Goal: Book appointment/travel/reservation

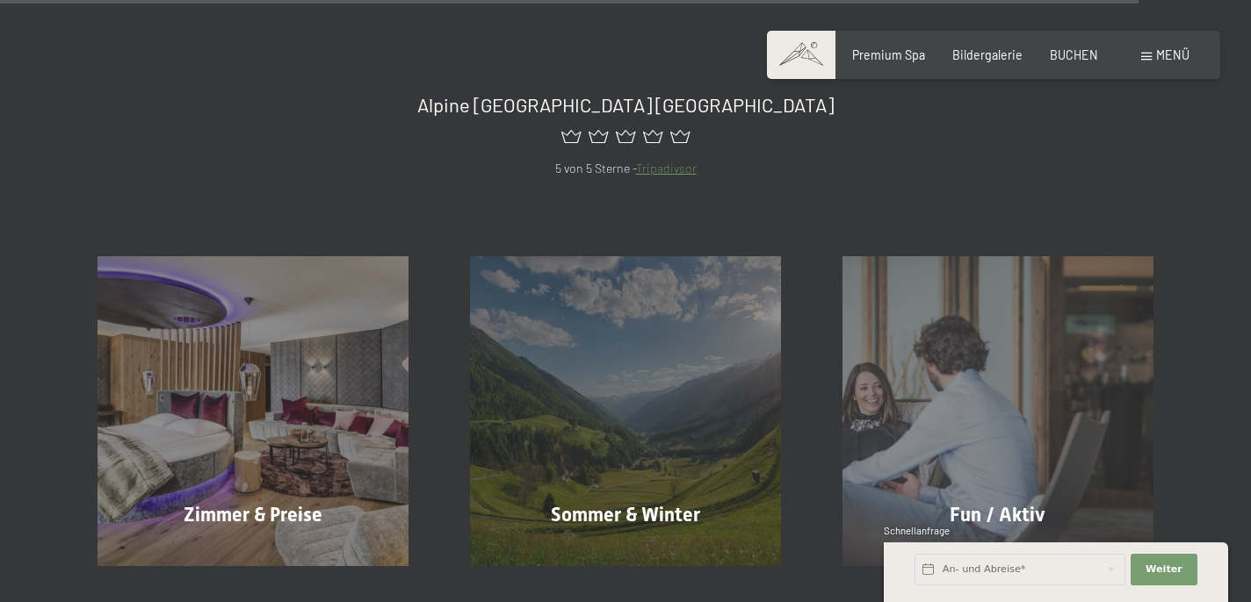
scroll to position [6648, 0]
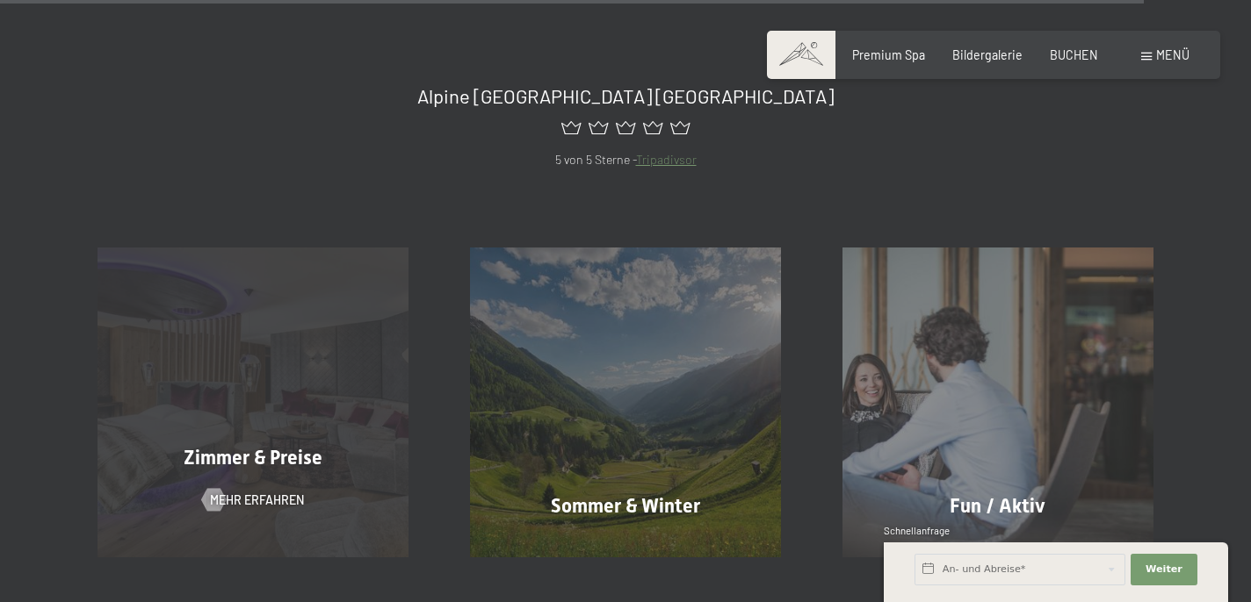
click at [189, 354] on div "Zimmer & Preise Mehr erfahren" at bounding box center [253, 403] width 372 height 310
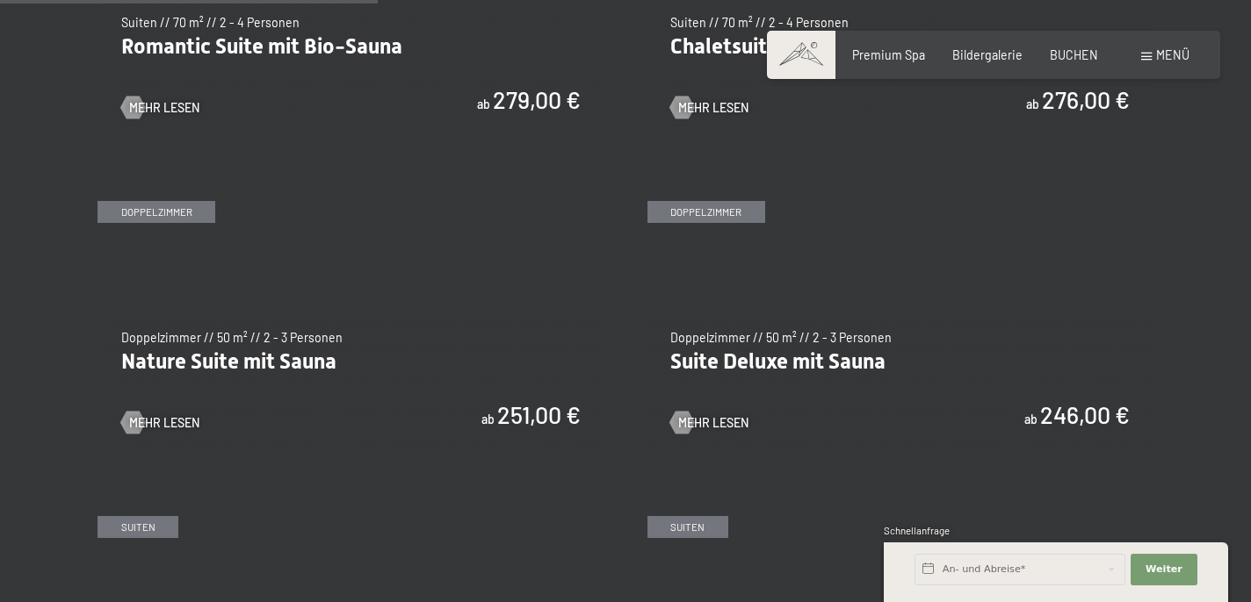
scroll to position [1494, 0]
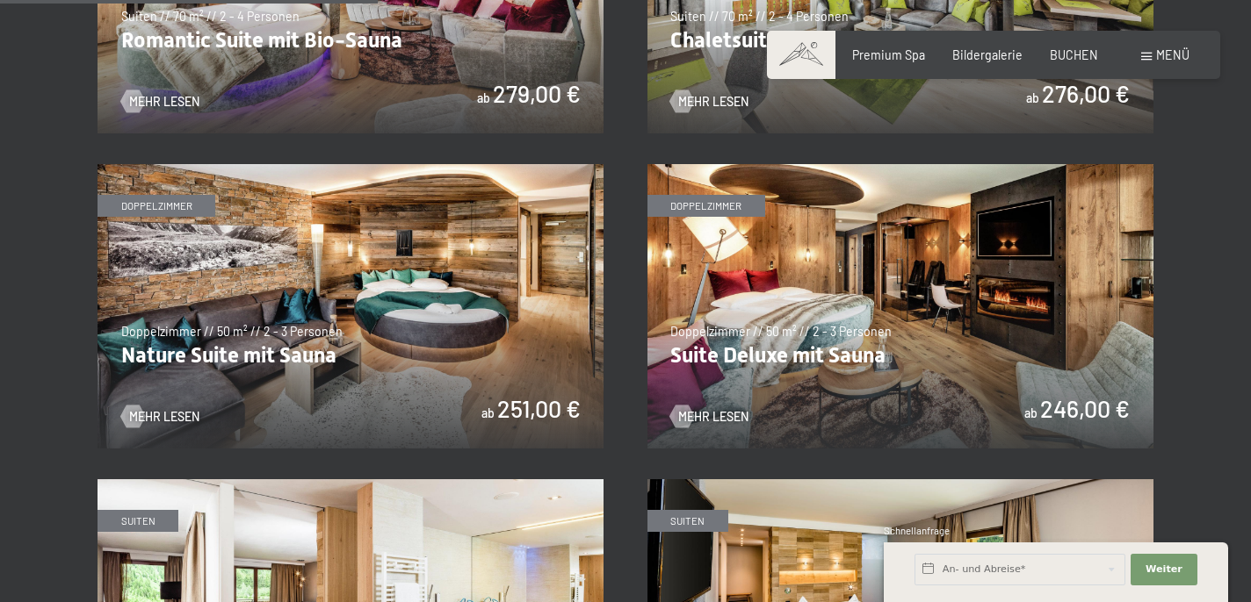
click at [412, 364] on img at bounding box center [350, 306] width 506 height 285
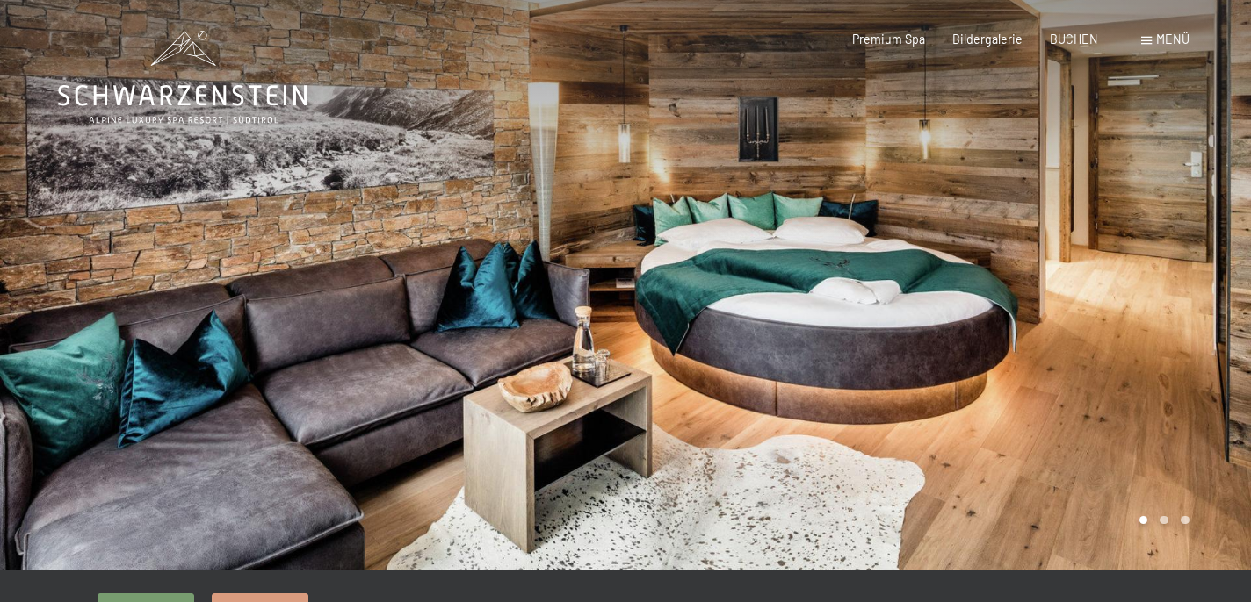
click at [556, 285] on div at bounding box center [312, 285] width 625 height 571
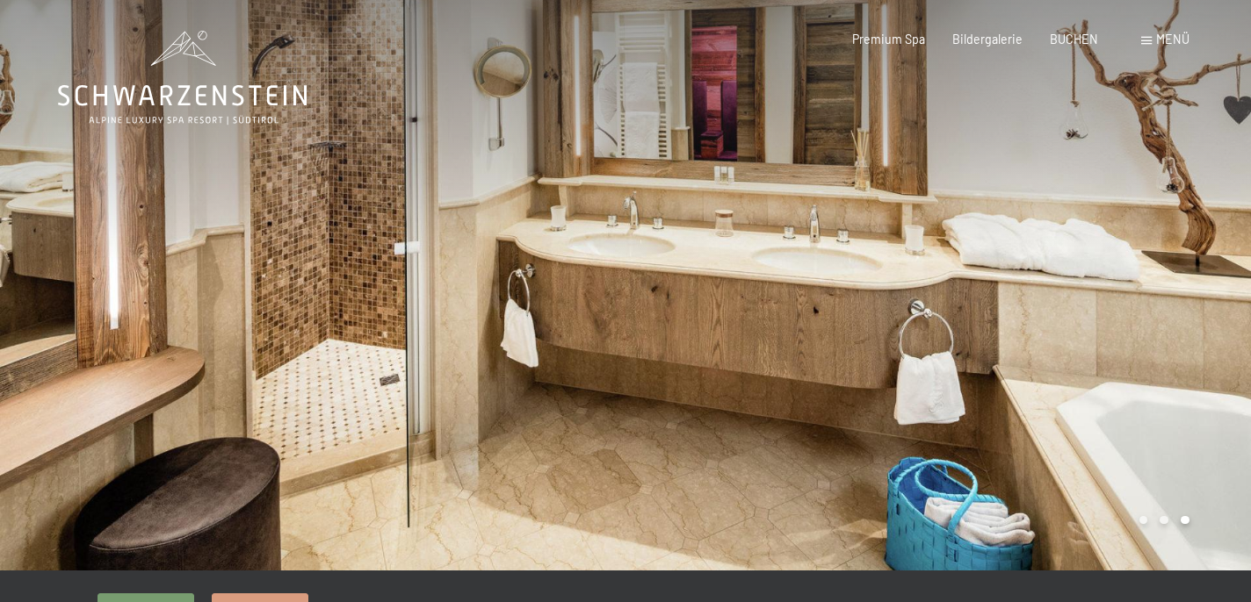
drag, startPoint x: 526, startPoint y: 261, endPoint x: 375, endPoint y: 259, distance: 151.1
click at [375, 259] on div at bounding box center [312, 285] width 625 height 571
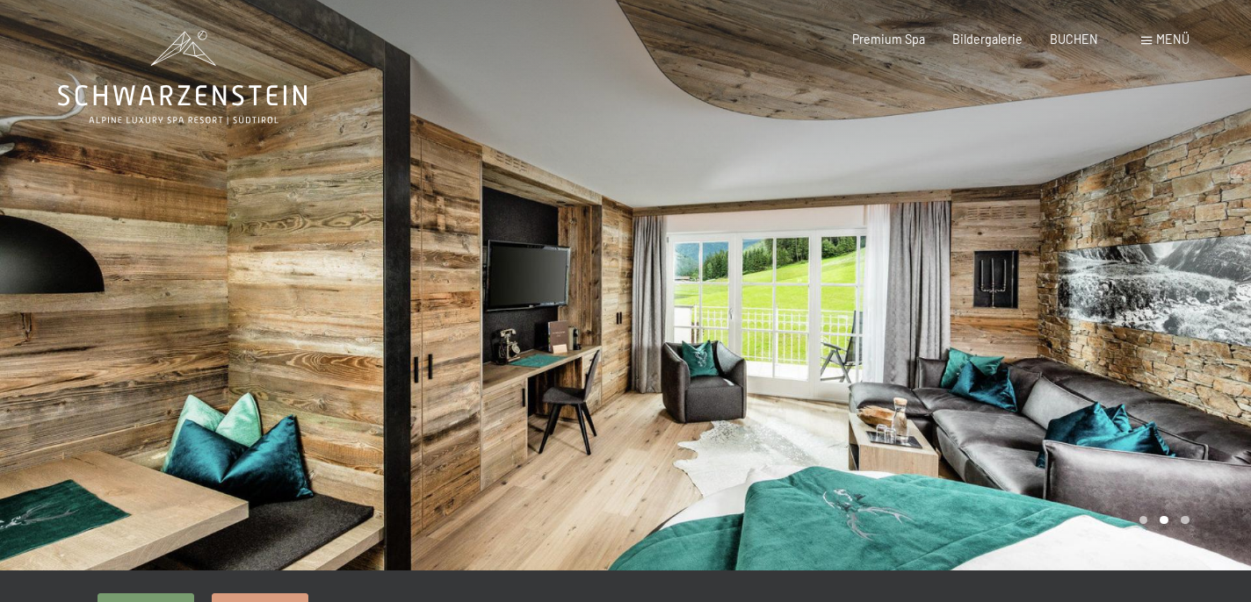
click at [732, 302] on div at bounding box center [937, 285] width 625 height 571
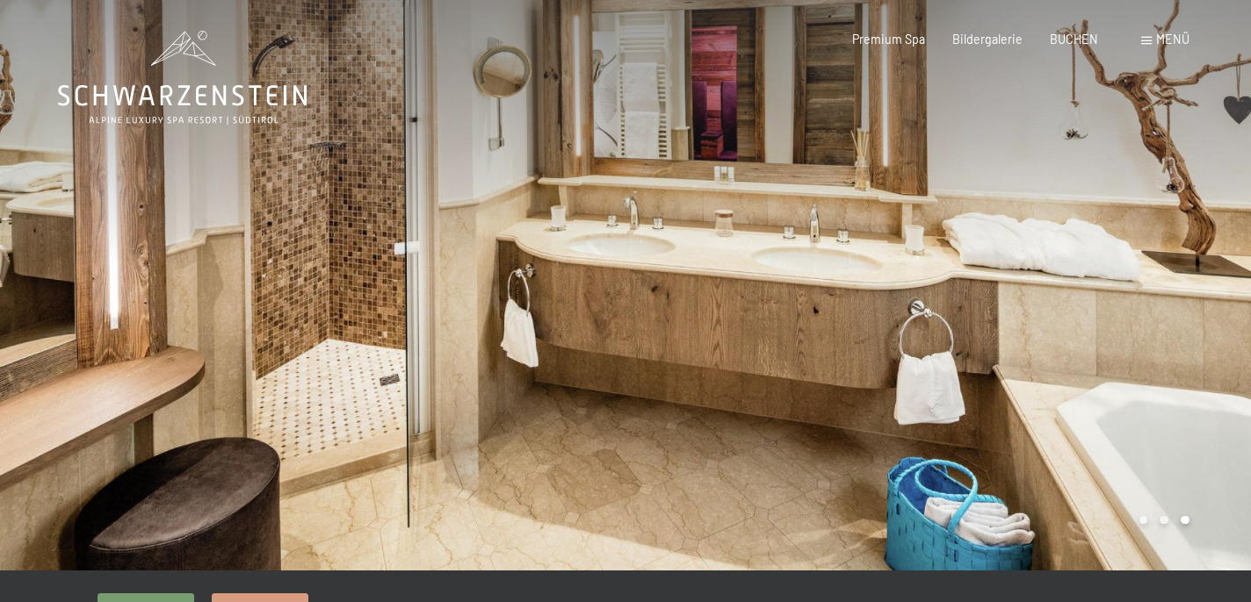
click at [732, 302] on div at bounding box center [937, 285] width 625 height 571
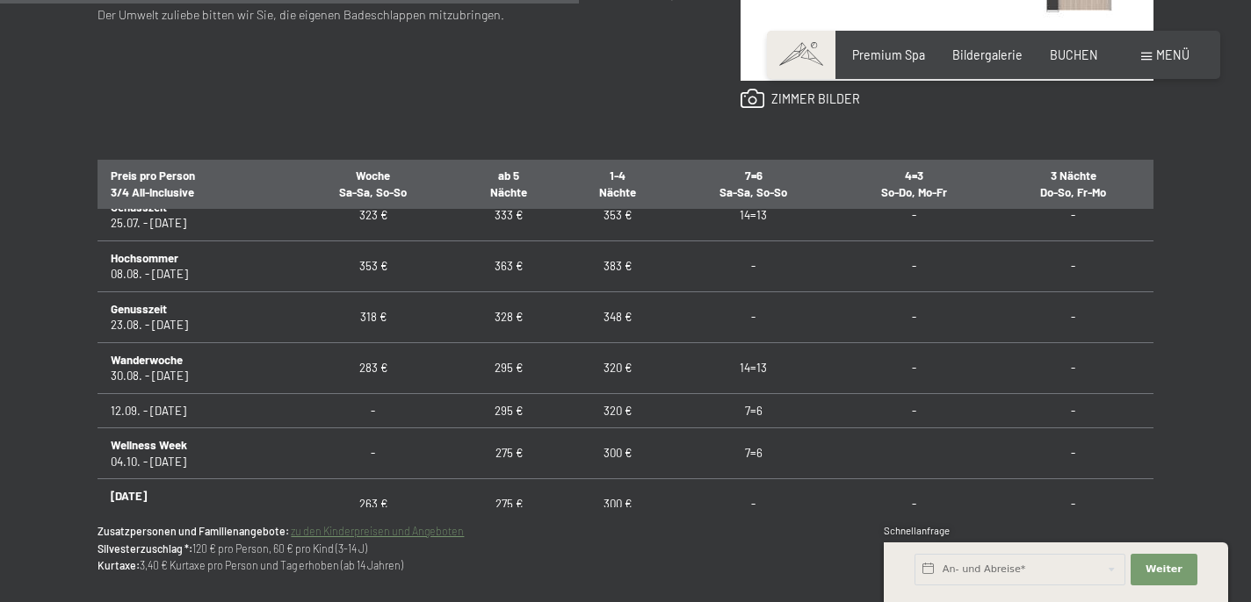
scroll to position [1294, 0]
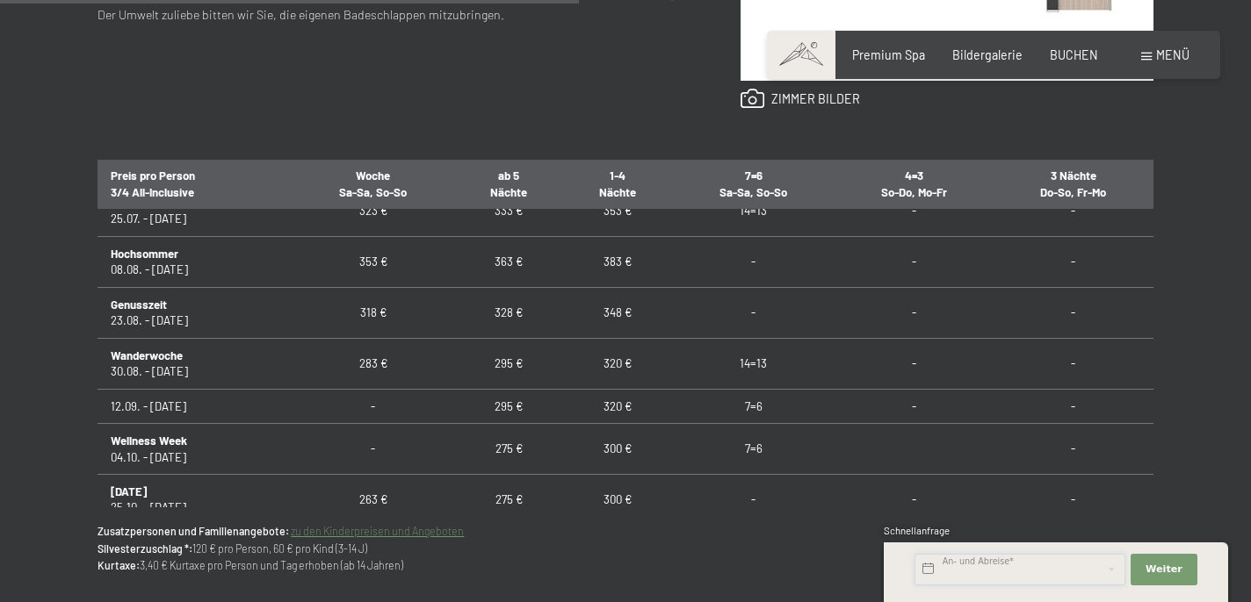
click at [977, 574] on input "text" at bounding box center [1019, 570] width 211 height 32
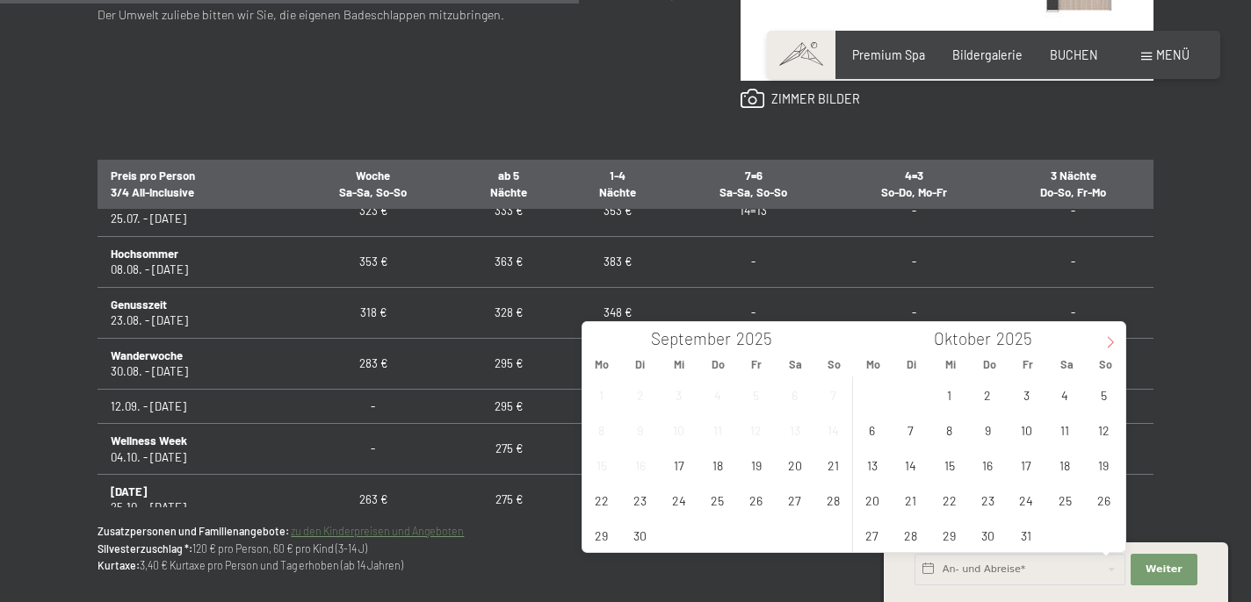
click at [1114, 340] on icon at bounding box center [1110, 342] width 12 height 12
type input "2026"
click at [1114, 340] on icon at bounding box center [1110, 342] width 12 height 12
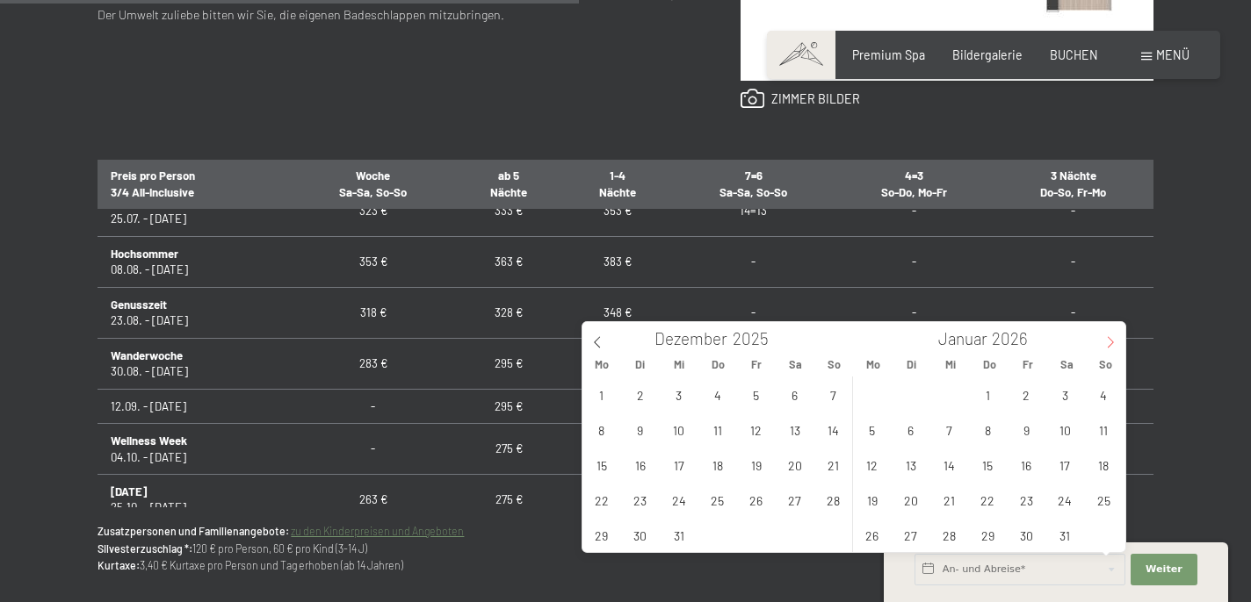
type input "2026"
click at [1114, 340] on icon at bounding box center [1110, 342] width 12 height 12
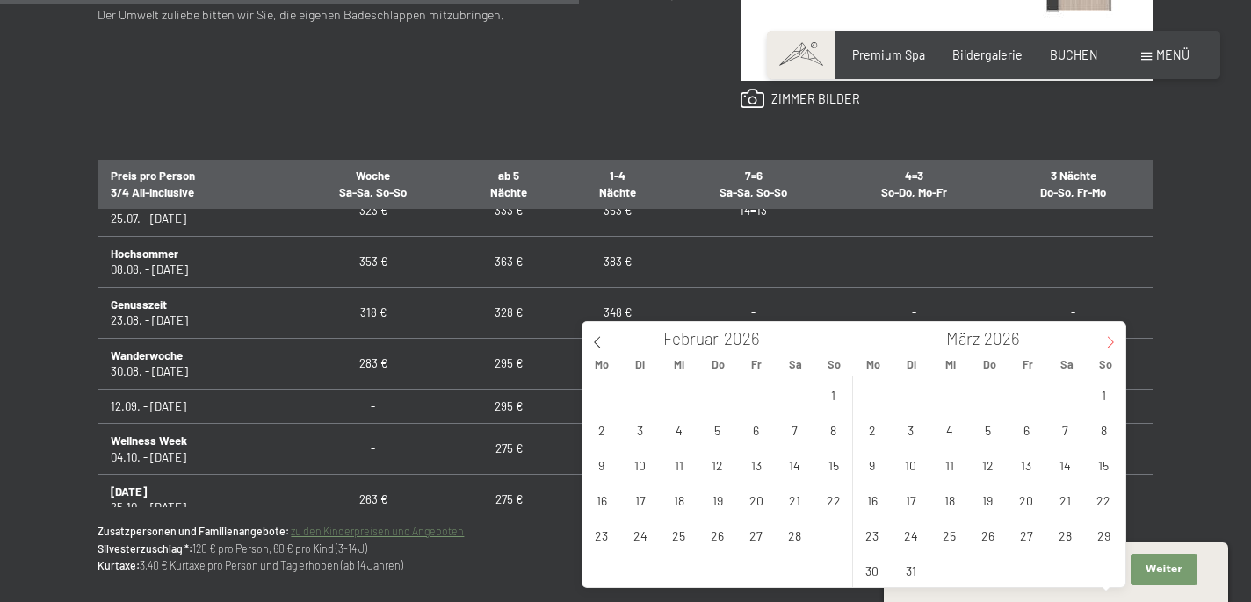
click at [1114, 340] on icon at bounding box center [1110, 342] width 12 height 12
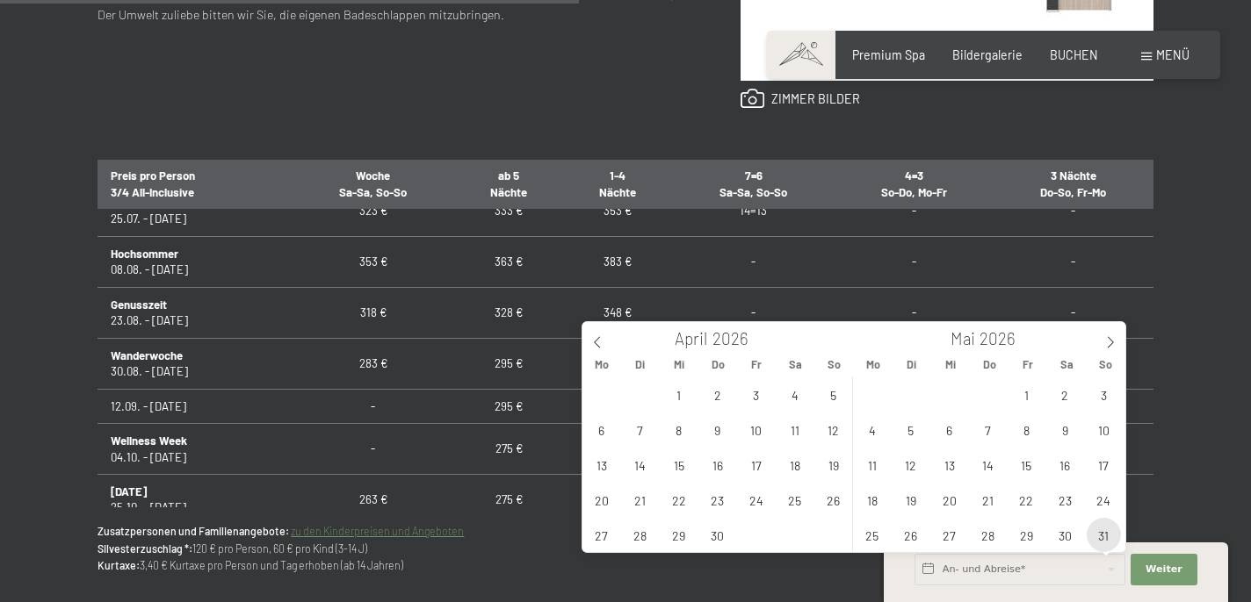
click at [1100, 544] on span "31" at bounding box center [1103, 535] width 34 height 34
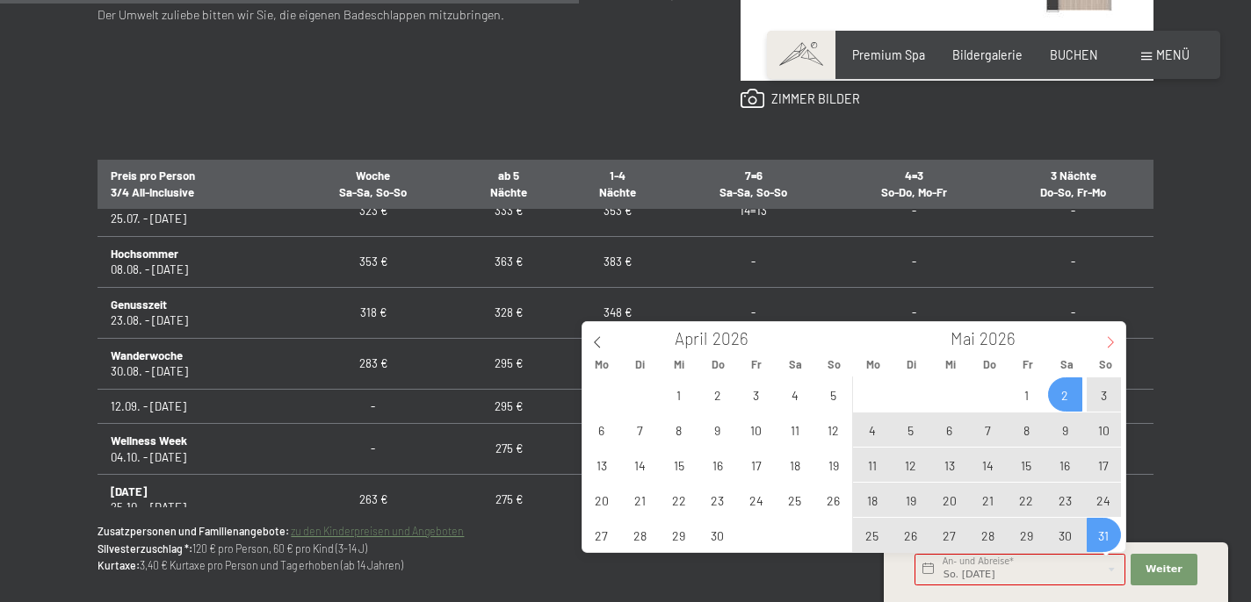
click at [1112, 347] on icon at bounding box center [1110, 342] width 12 height 12
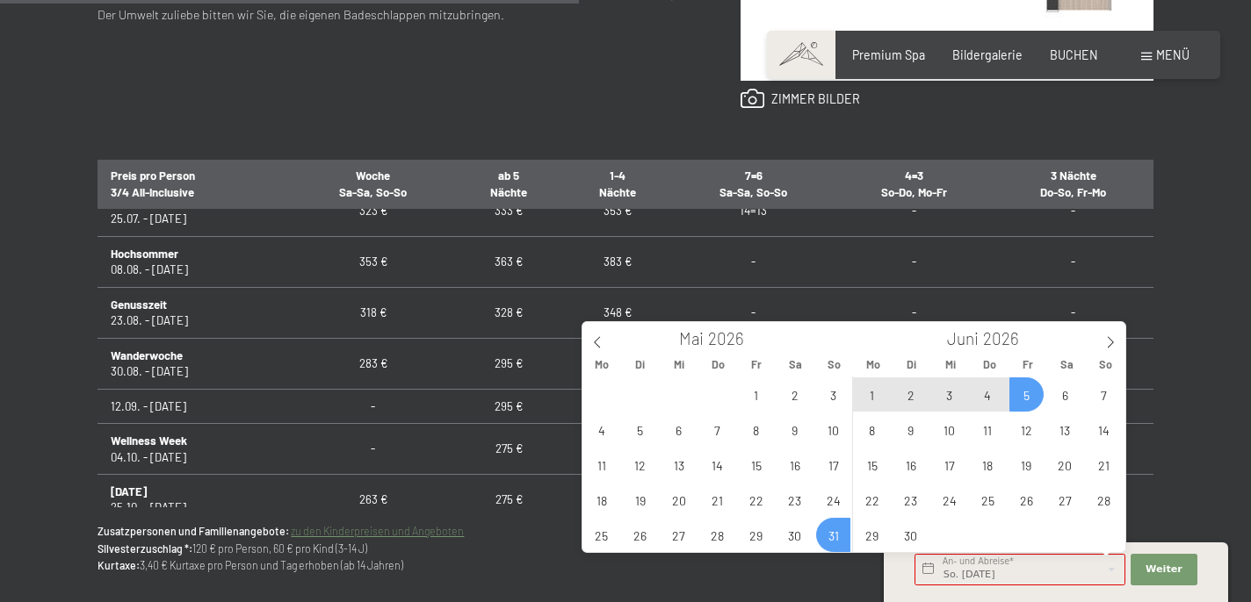
click at [1024, 388] on span "5" at bounding box center [1026, 395] width 34 height 34
type input "So. 31.05.2026 - Fr. 05.06.2026"
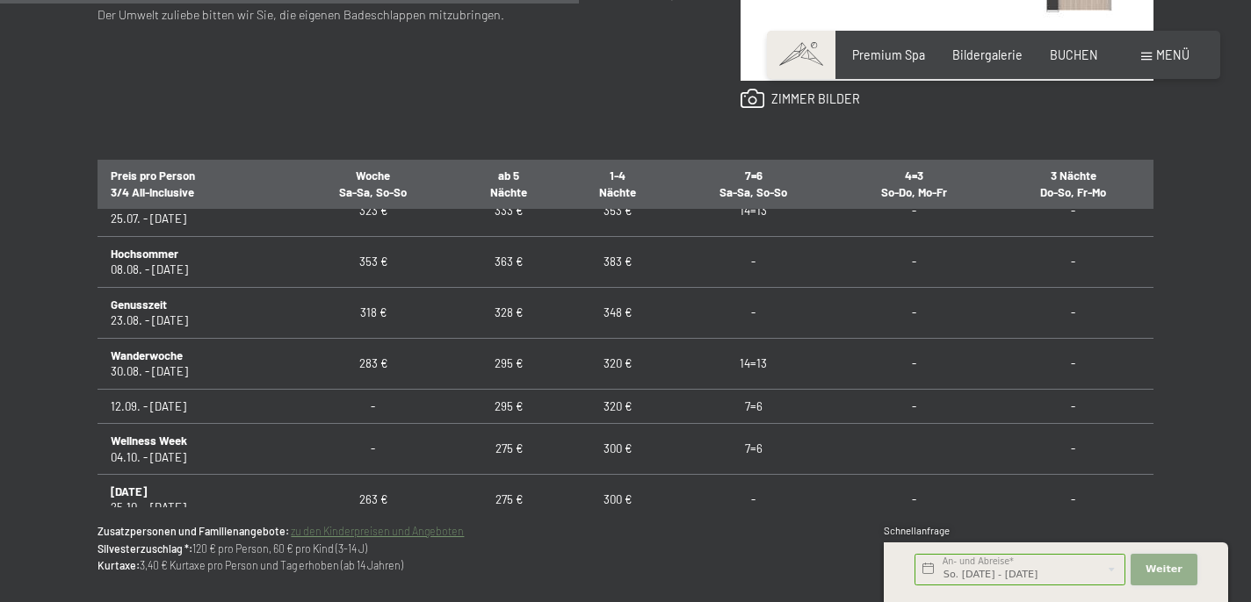
click at [1166, 575] on span "Weiter" at bounding box center [1163, 570] width 37 height 14
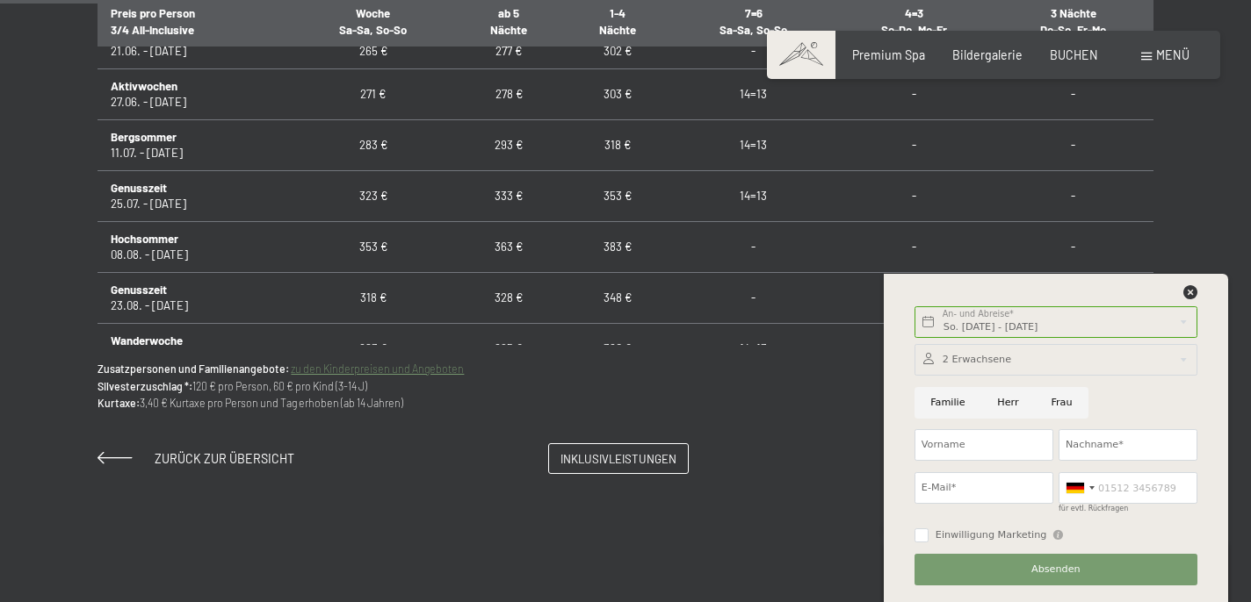
scroll to position [1065, 0]
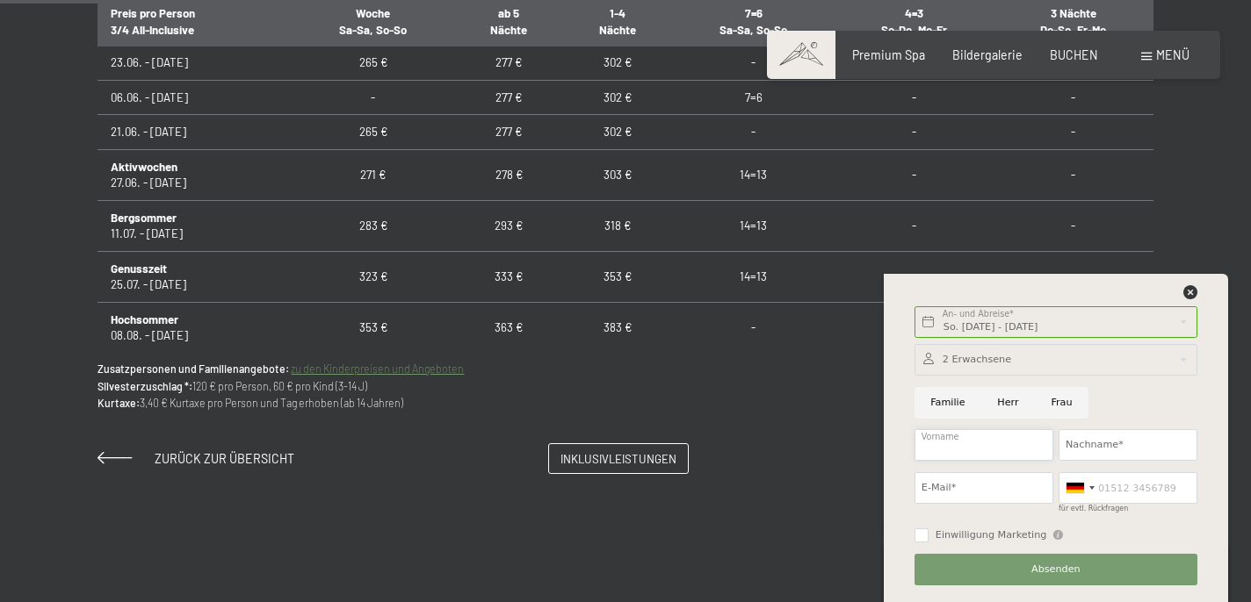
click at [960, 443] on input "Vorname" at bounding box center [983, 445] width 139 height 32
type input "Ronald"
type input "BERNER"
type input "ronaldberner@gmail.com"
type input "0795492789"
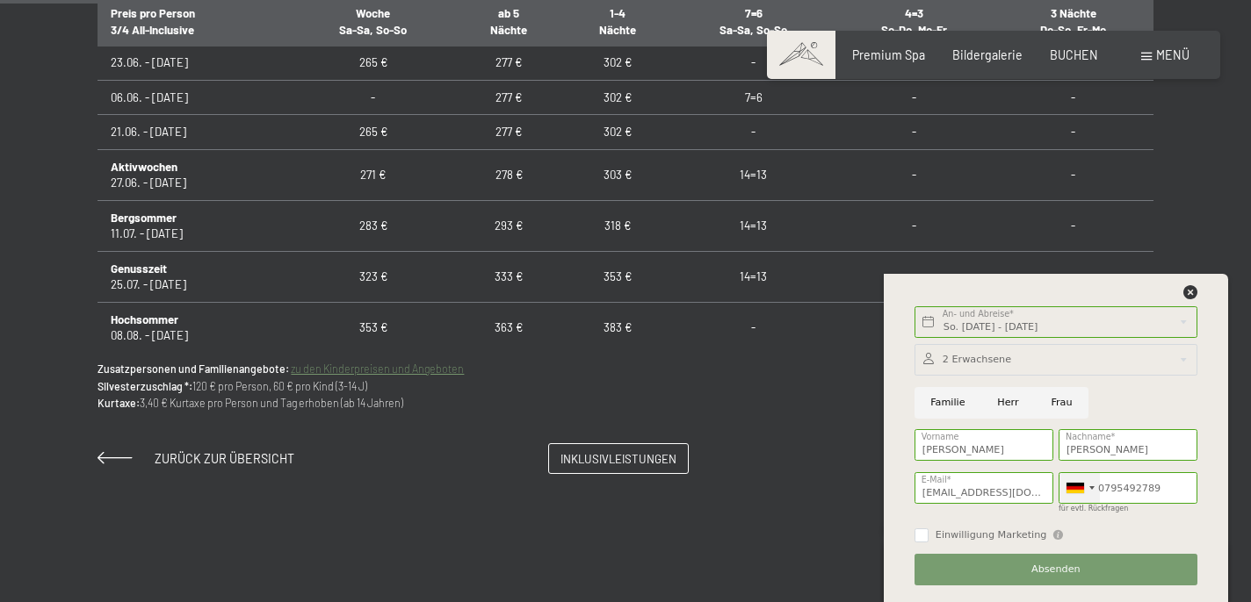
click at [1092, 492] on div at bounding box center [1079, 488] width 40 height 30
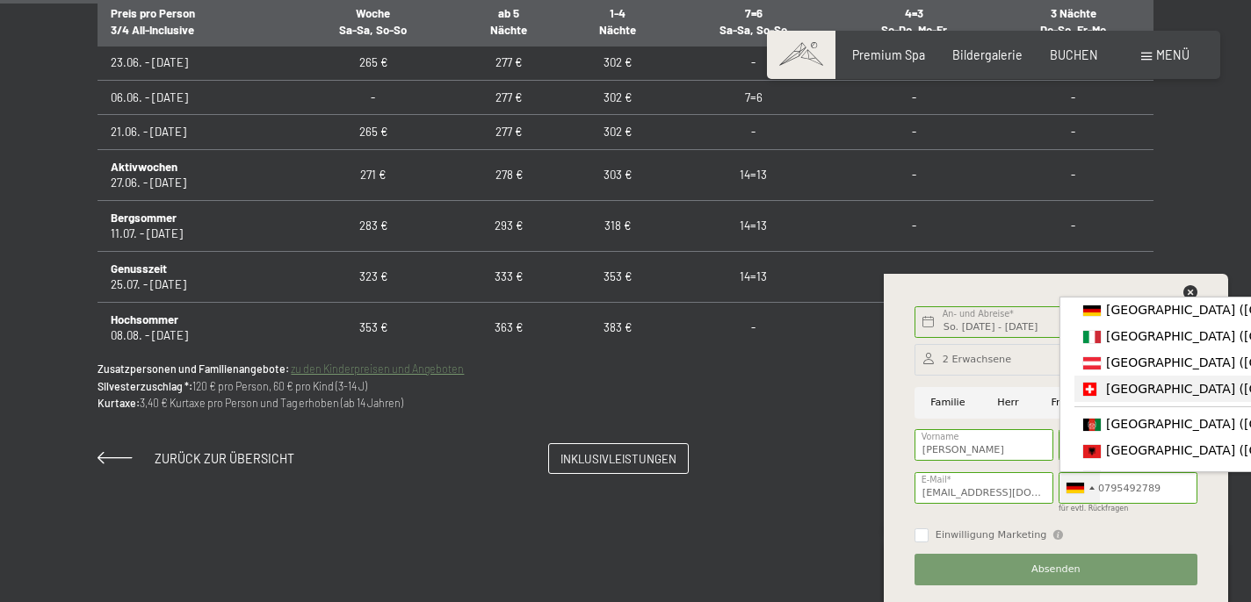
click at [1138, 396] on span "[GEOGRAPHIC_DATA] ([GEOGRAPHIC_DATA])" at bounding box center [1242, 389] width 272 height 14
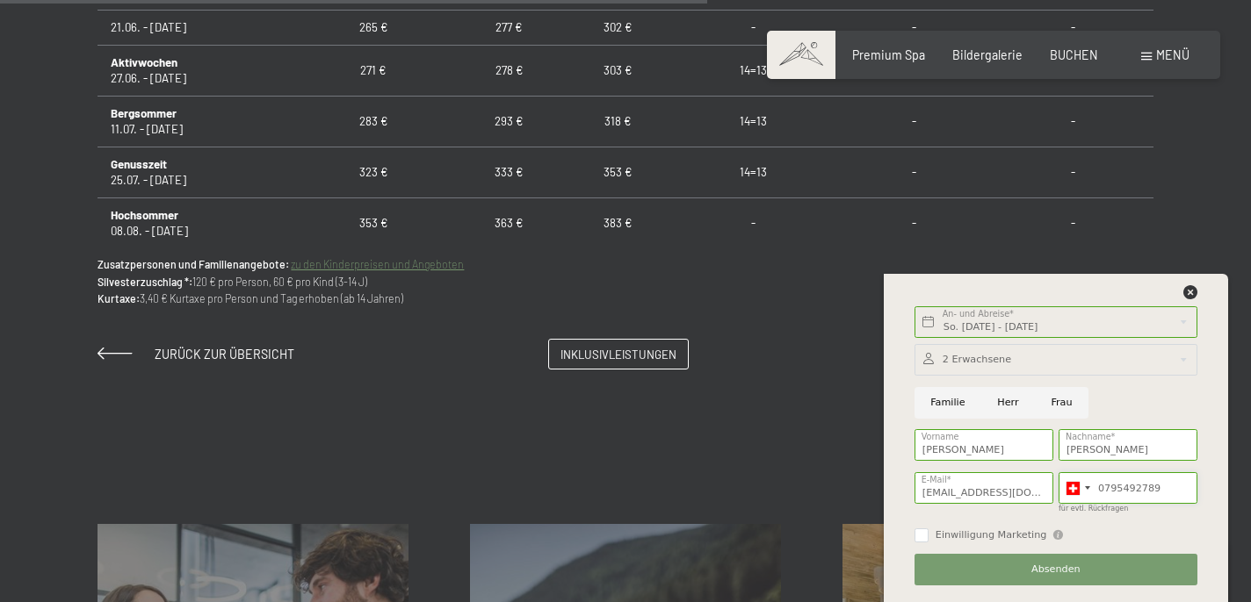
scroll to position [1270, 0]
click at [1071, 569] on span "Absenden" at bounding box center [1055, 570] width 49 height 14
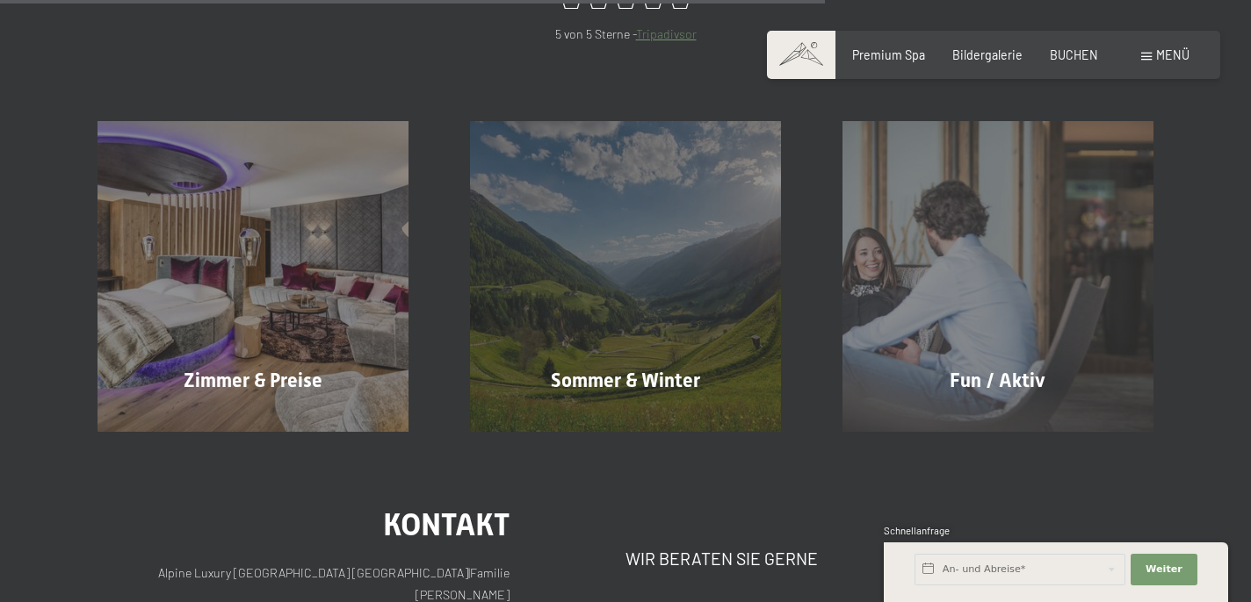
scroll to position [1119, 0]
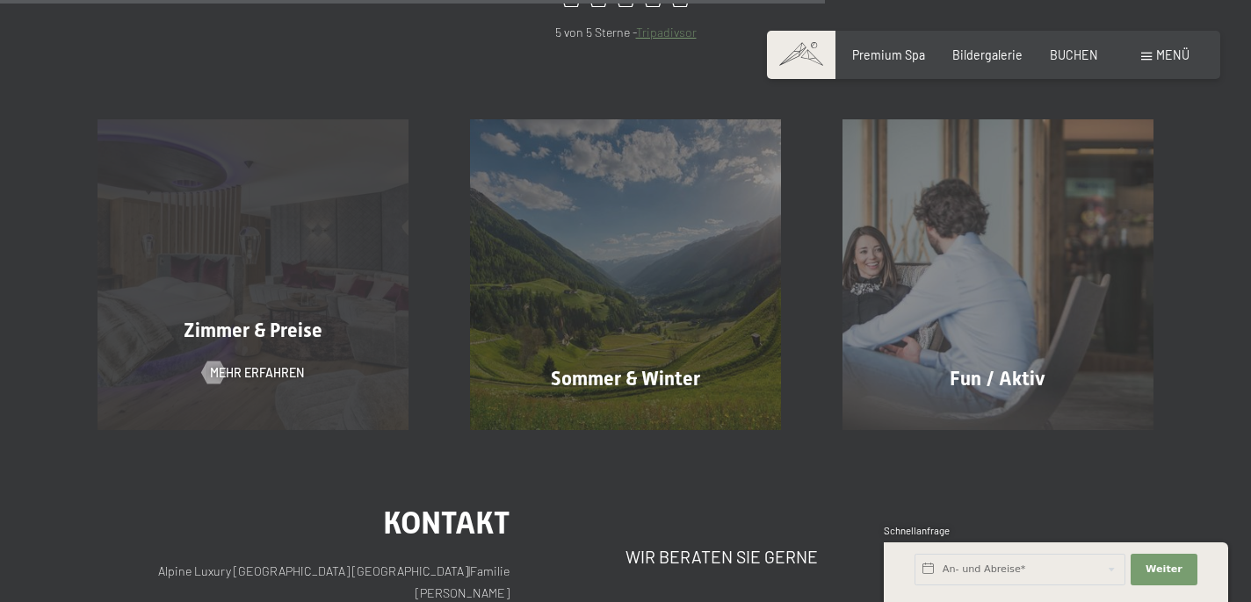
click at [303, 290] on div "Zimmer & Preise Mehr erfahren" at bounding box center [253, 274] width 372 height 310
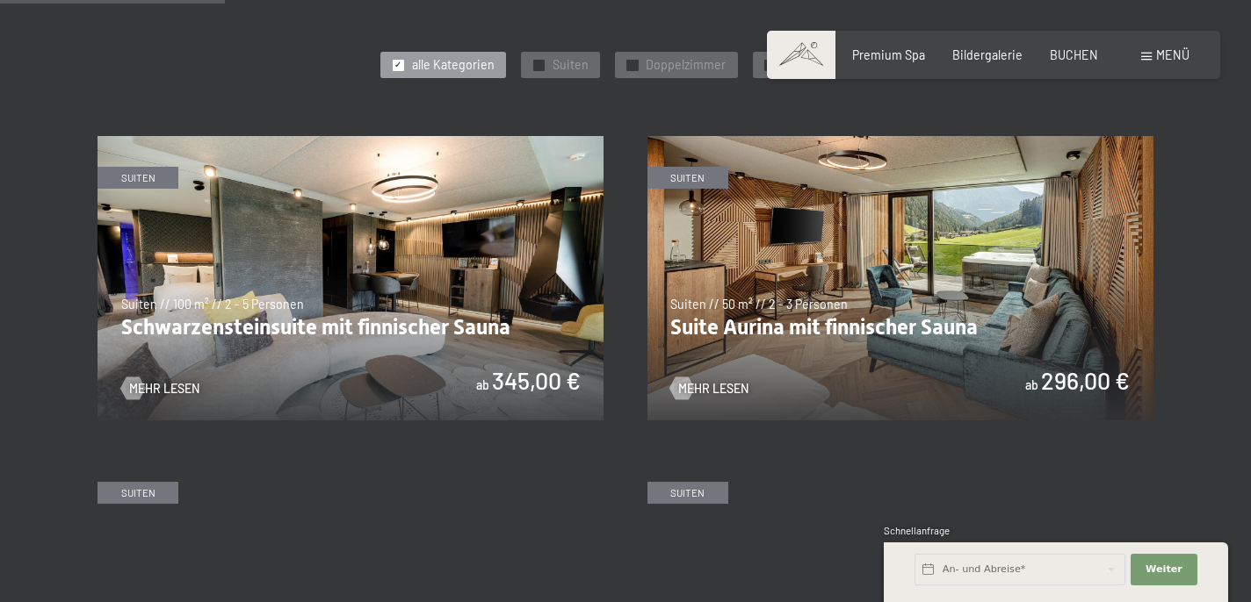
scroll to position [895, 0]
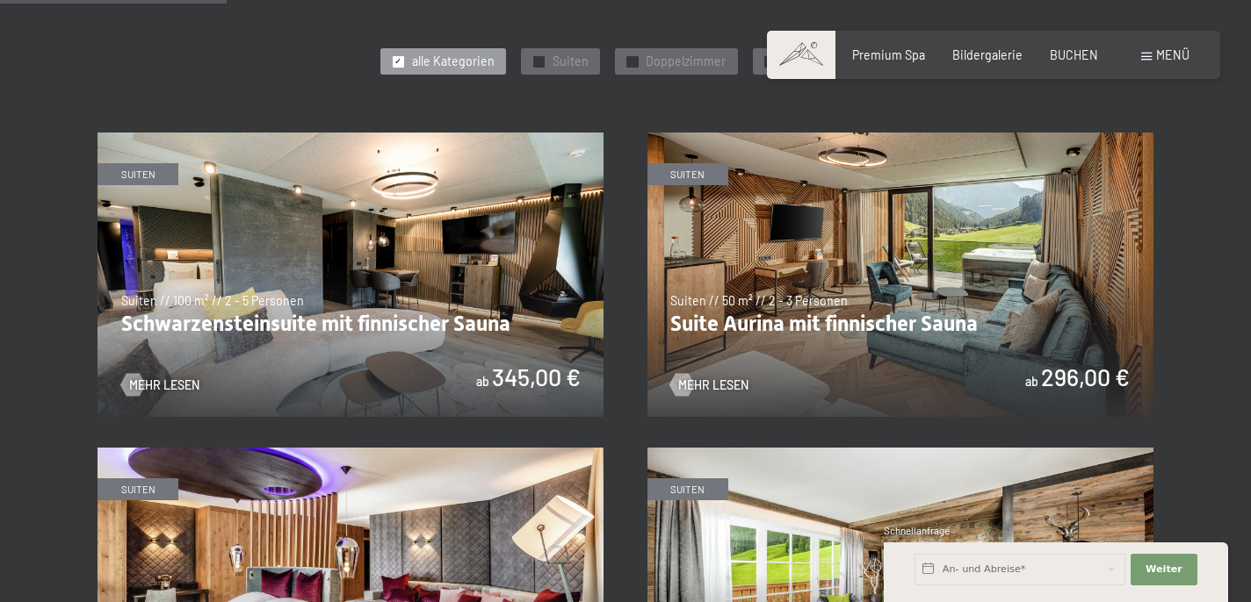
click at [429, 299] on img at bounding box center [350, 275] width 506 height 285
click at [862, 325] on img at bounding box center [900, 275] width 506 height 285
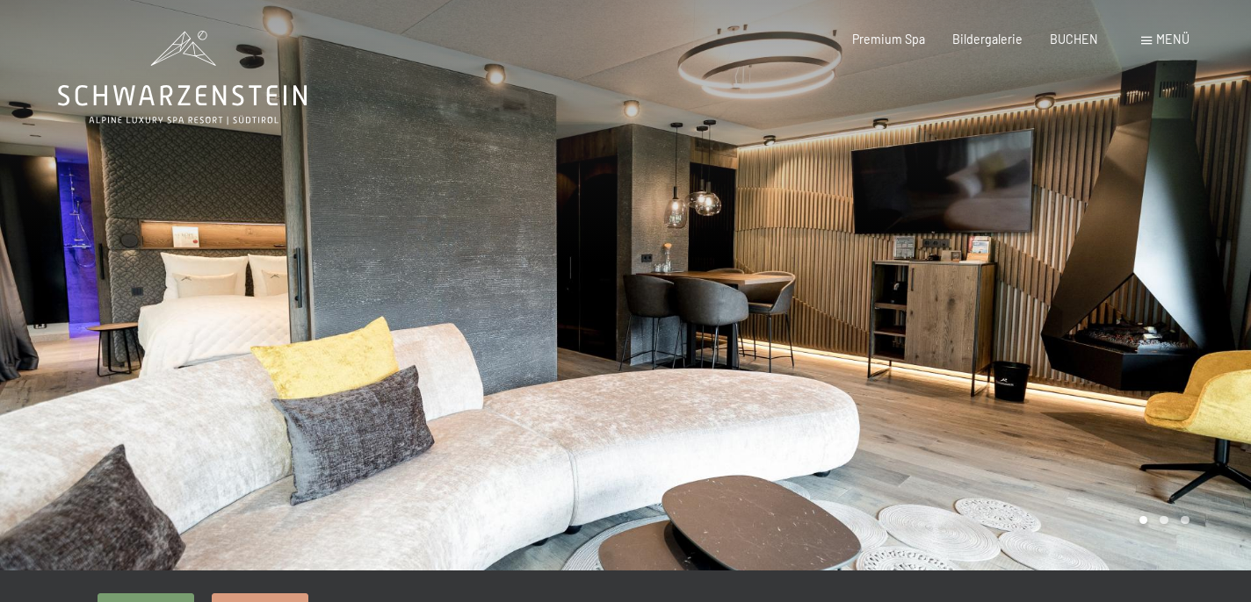
click at [191, 302] on div at bounding box center [312, 285] width 625 height 571
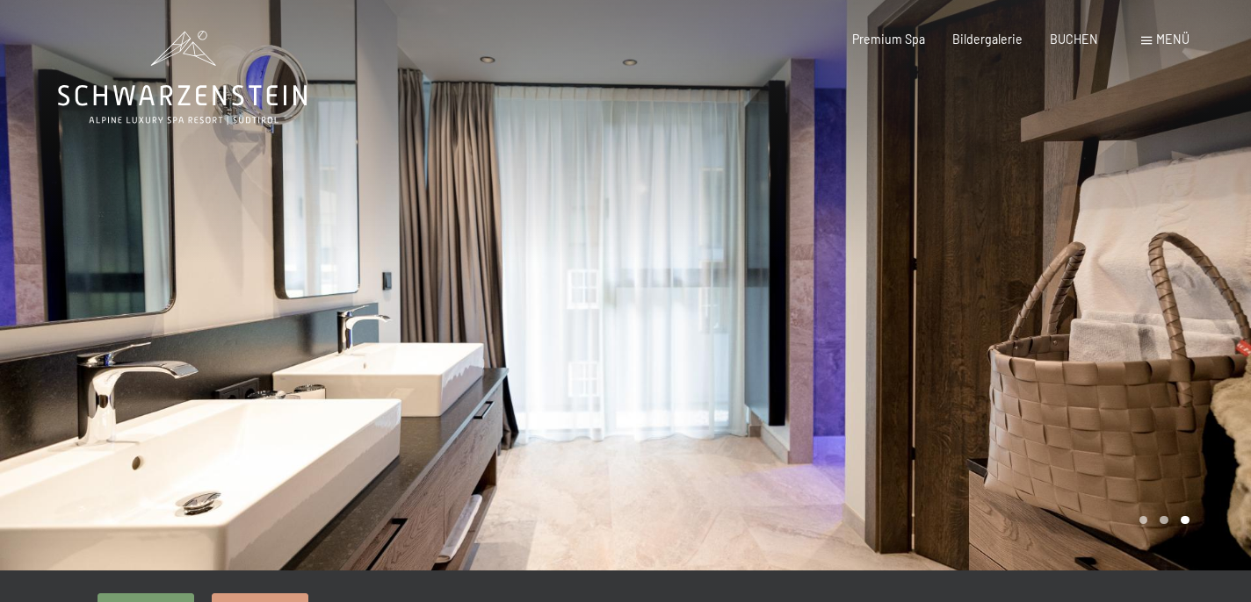
click at [191, 302] on div at bounding box center [312, 285] width 625 height 571
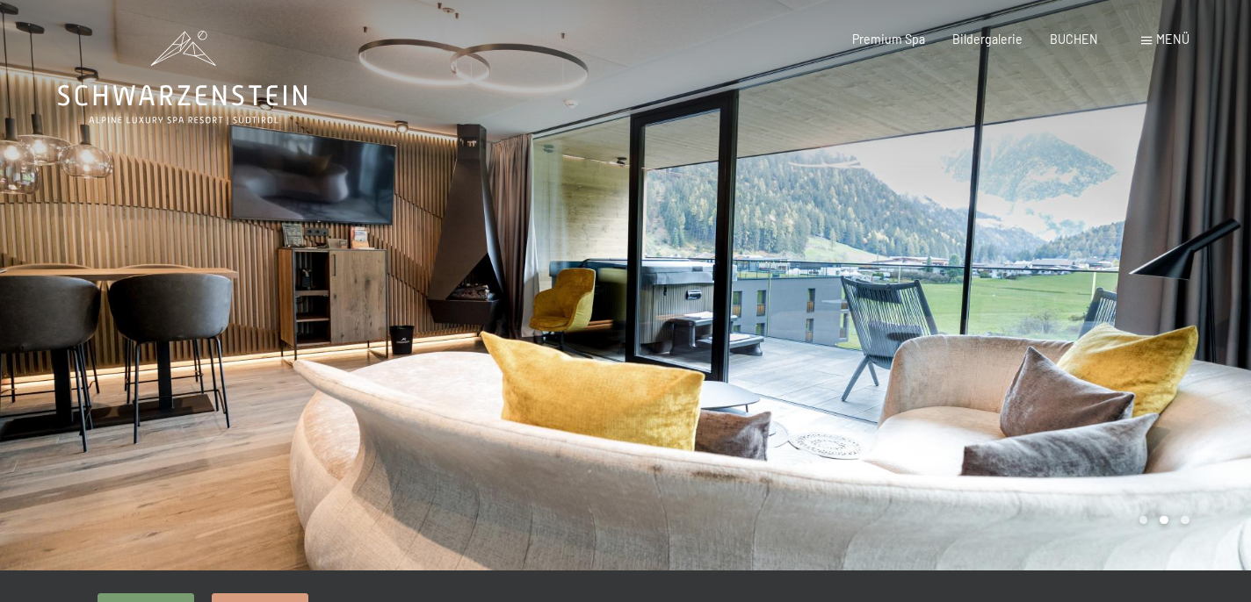
click at [271, 303] on div at bounding box center [312, 285] width 625 height 571
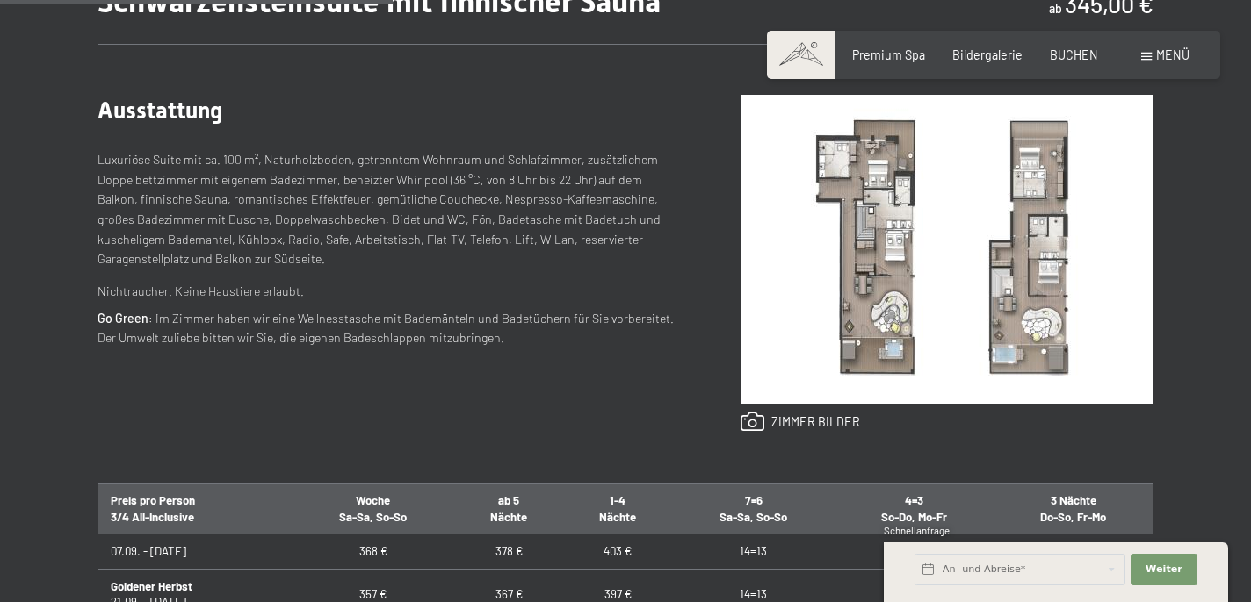
scroll to position [683, 0]
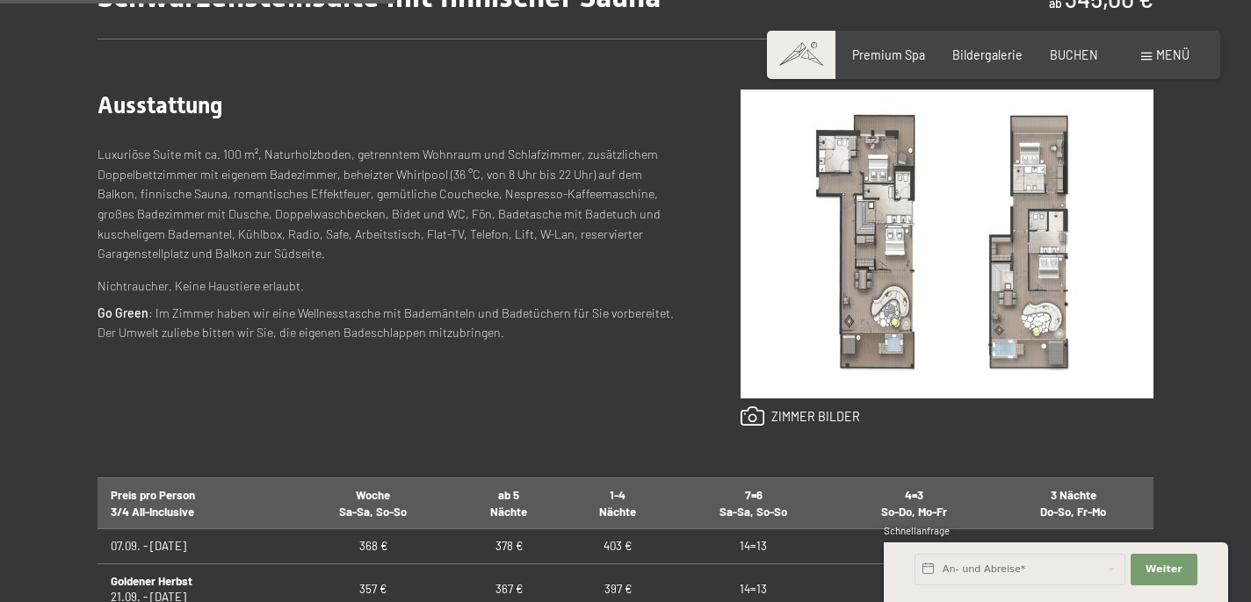
click at [881, 285] on img at bounding box center [946, 244] width 413 height 309
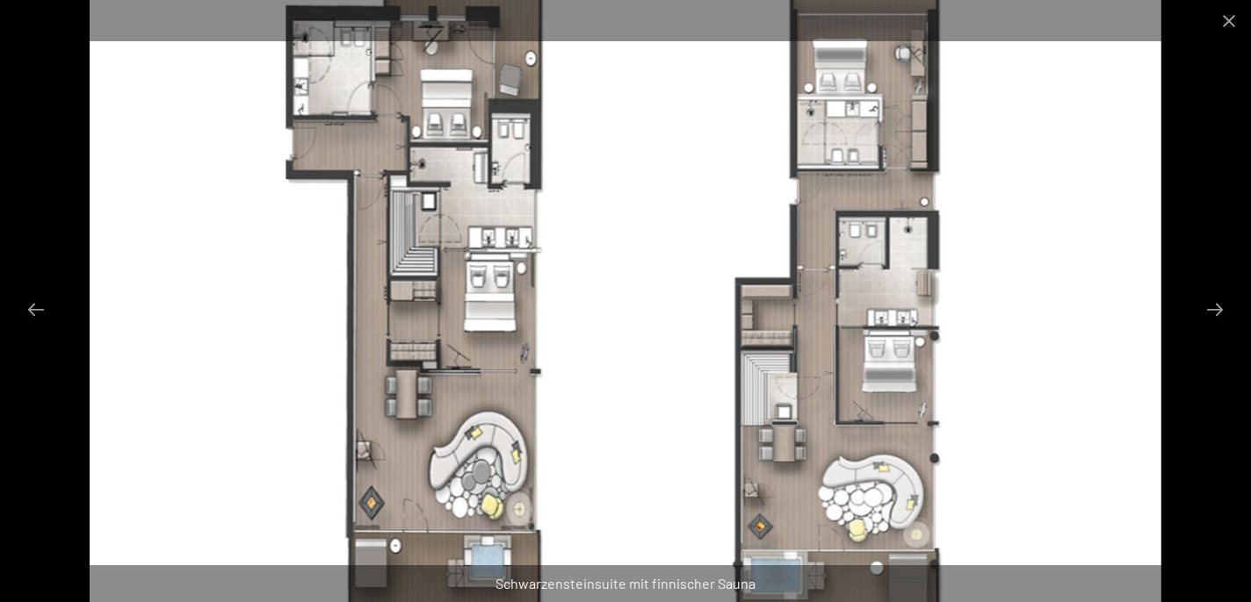
scroll to position [590, 0]
click at [491, 316] on img at bounding box center [625, 301] width 1071 height 602
click at [1223, 308] on button "Next slide" at bounding box center [1214, 309] width 37 height 34
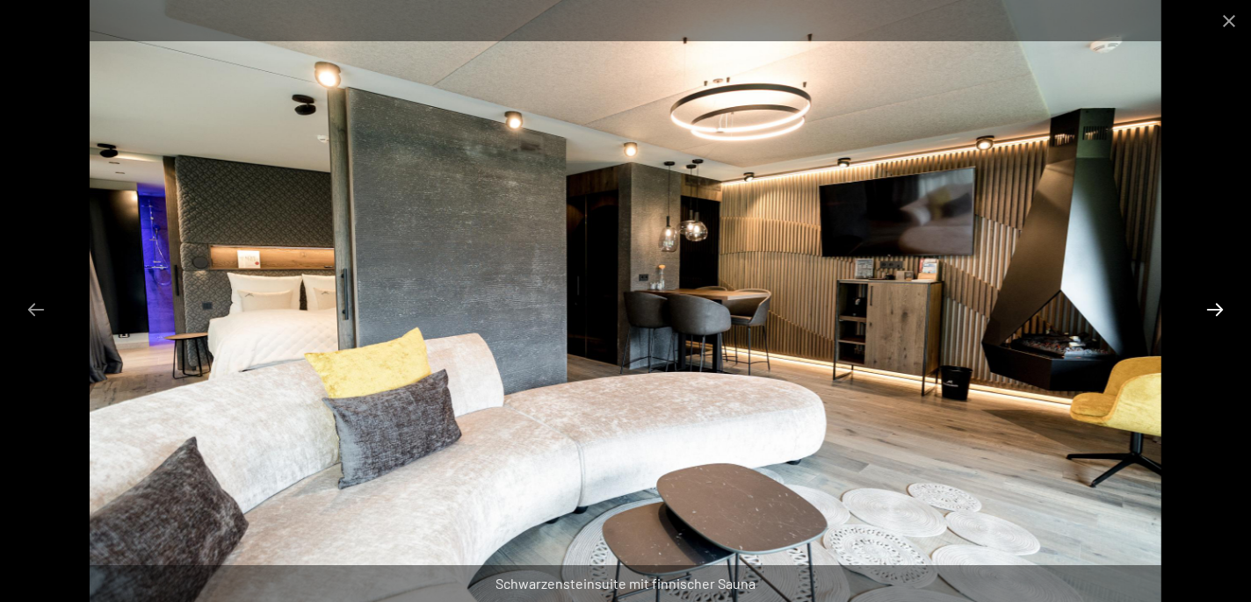
click at [1223, 308] on button "Next slide" at bounding box center [1214, 309] width 37 height 34
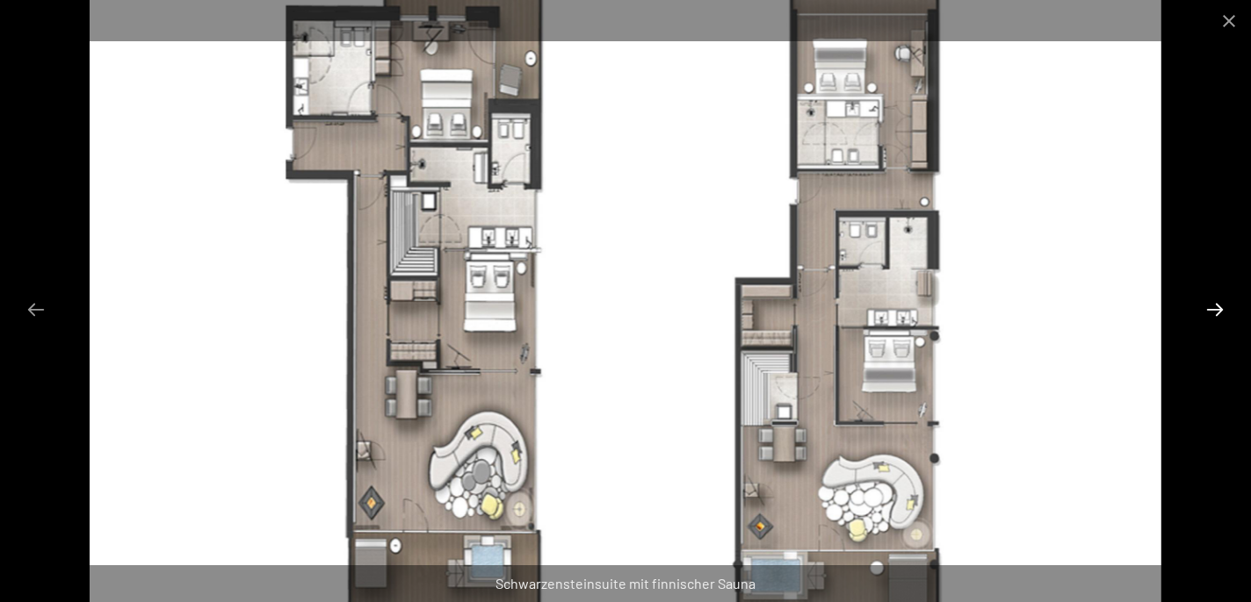
click at [1223, 308] on button "Next slide" at bounding box center [1214, 309] width 37 height 34
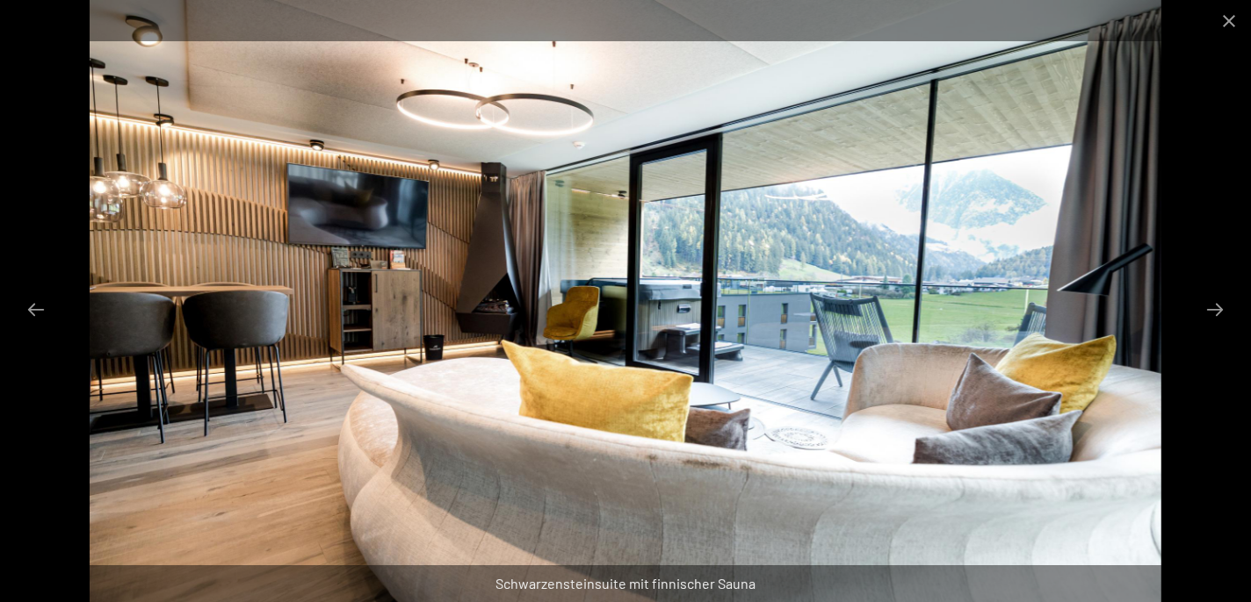
scroll to position [861, 0]
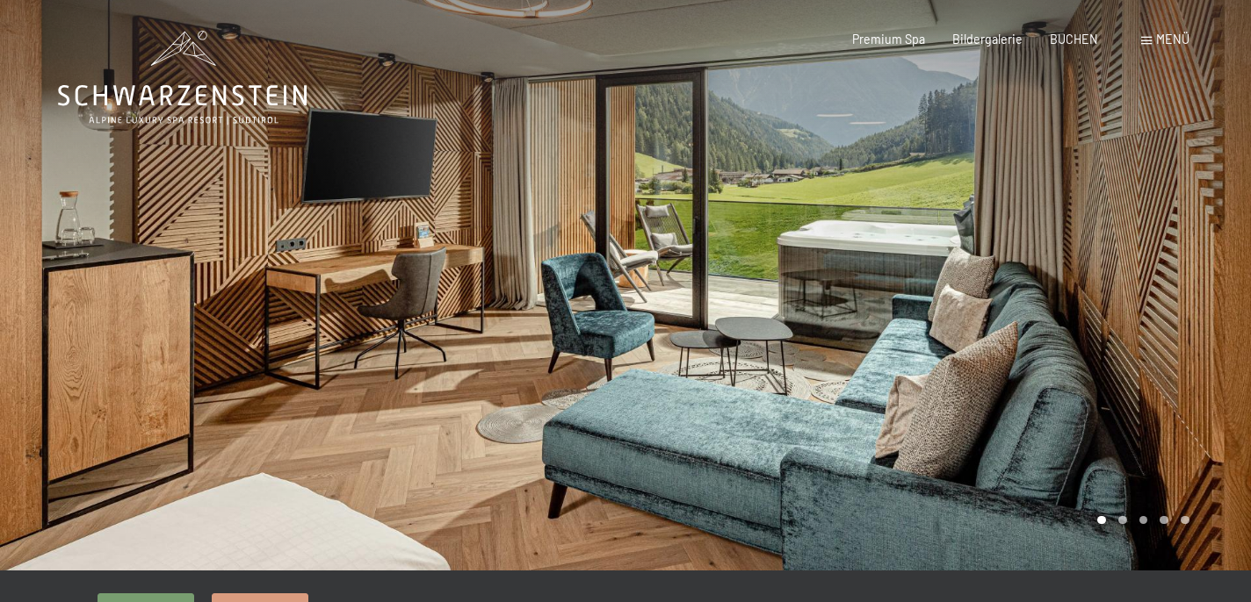
click at [1151, 447] on div at bounding box center [937, 285] width 625 height 571
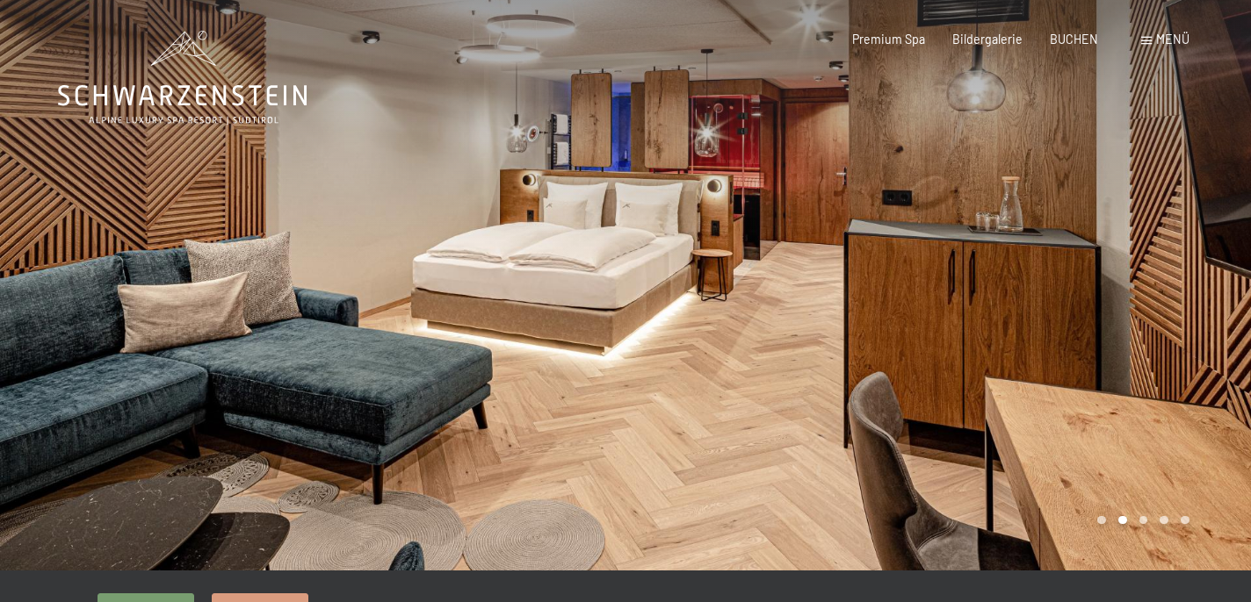
click at [1151, 447] on div at bounding box center [937, 285] width 625 height 571
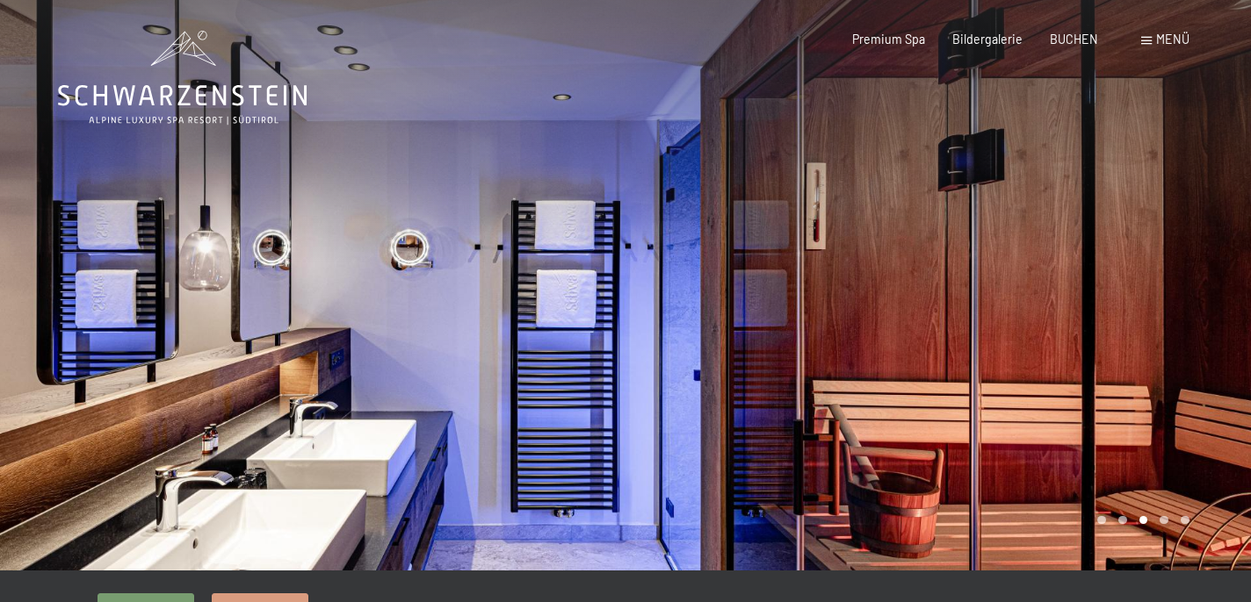
click at [1151, 447] on div at bounding box center [937, 285] width 625 height 571
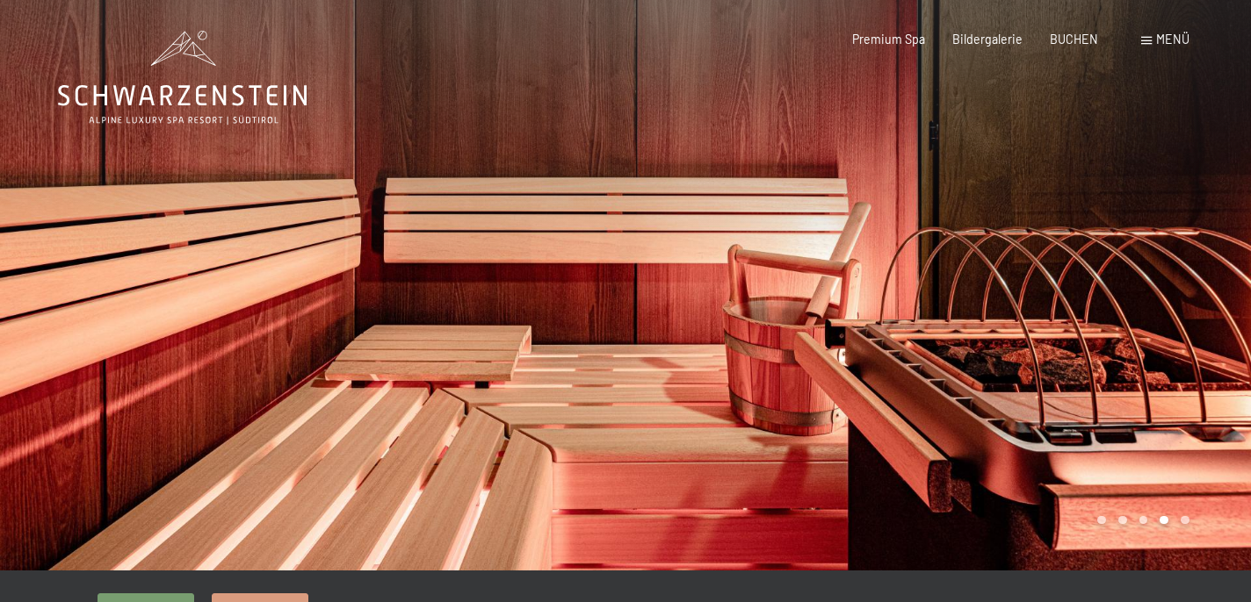
click at [1151, 447] on div at bounding box center [937, 285] width 625 height 571
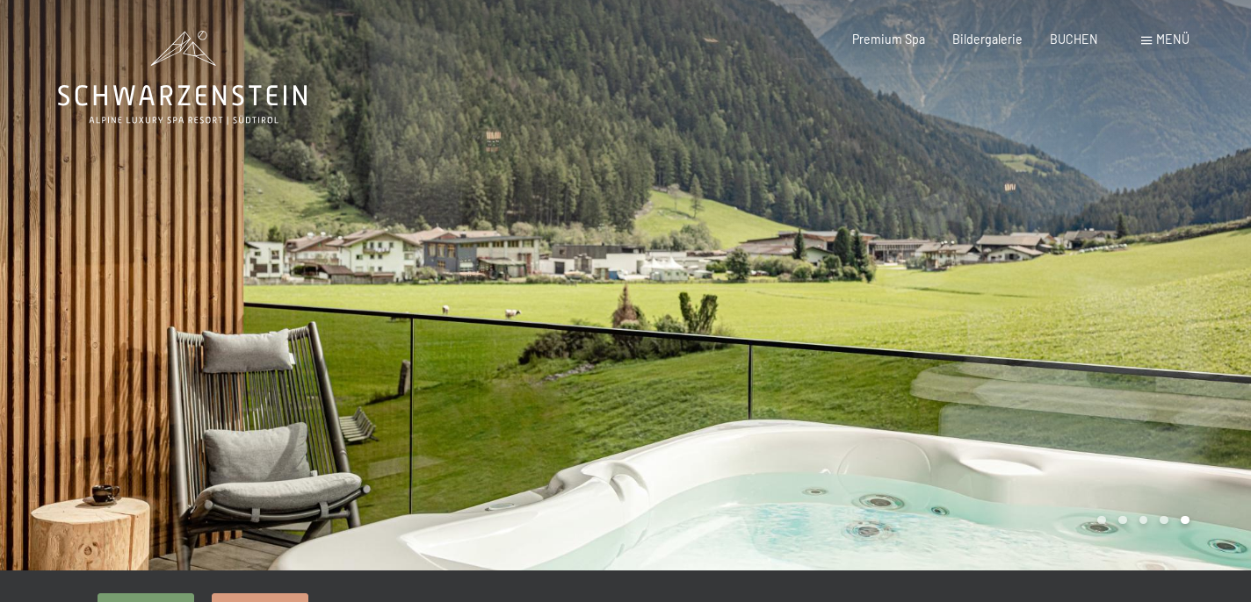
click at [1151, 447] on div at bounding box center [937, 285] width 625 height 571
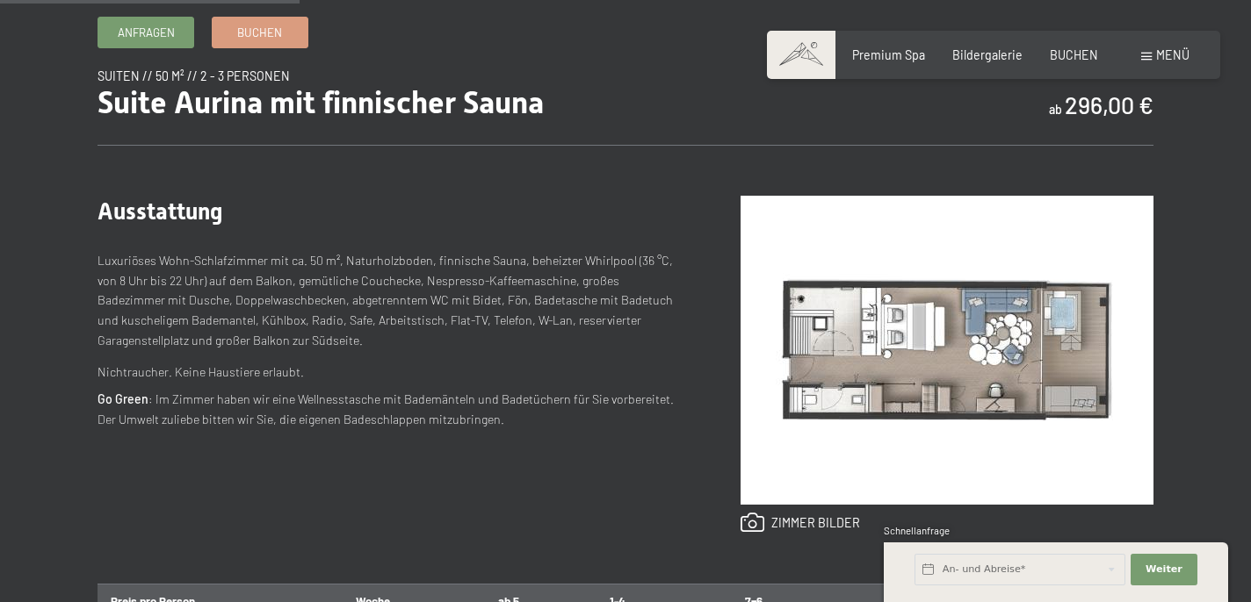
scroll to position [584, 0]
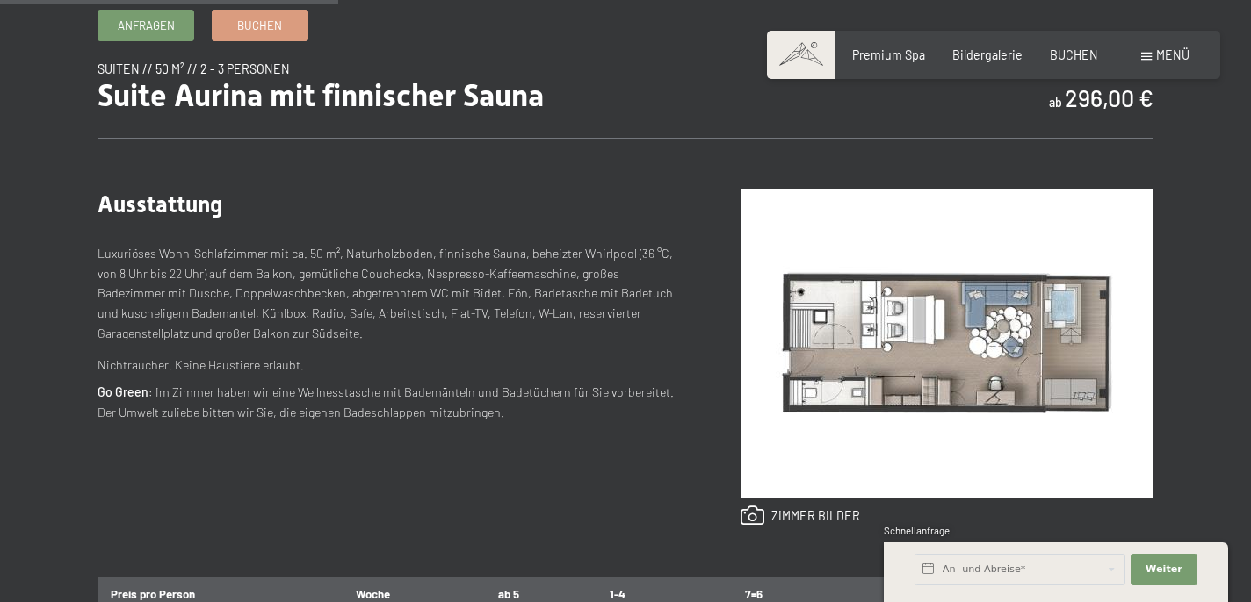
click at [872, 374] on img at bounding box center [946, 343] width 413 height 309
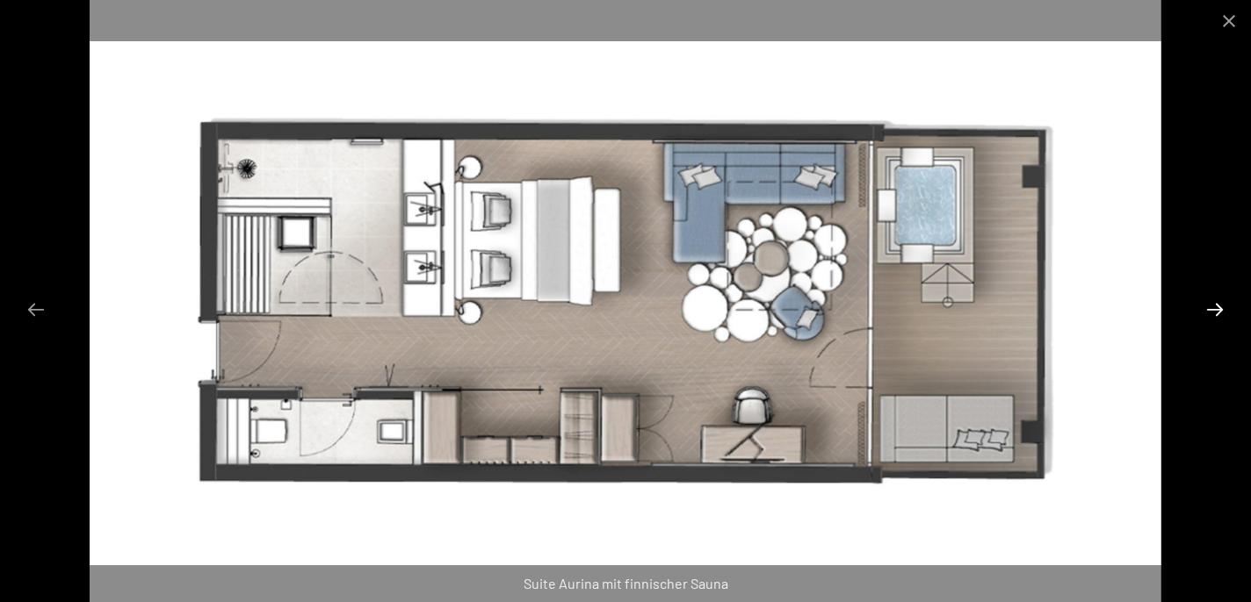
click at [1214, 310] on button "Next slide" at bounding box center [1214, 309] width 37 height 34
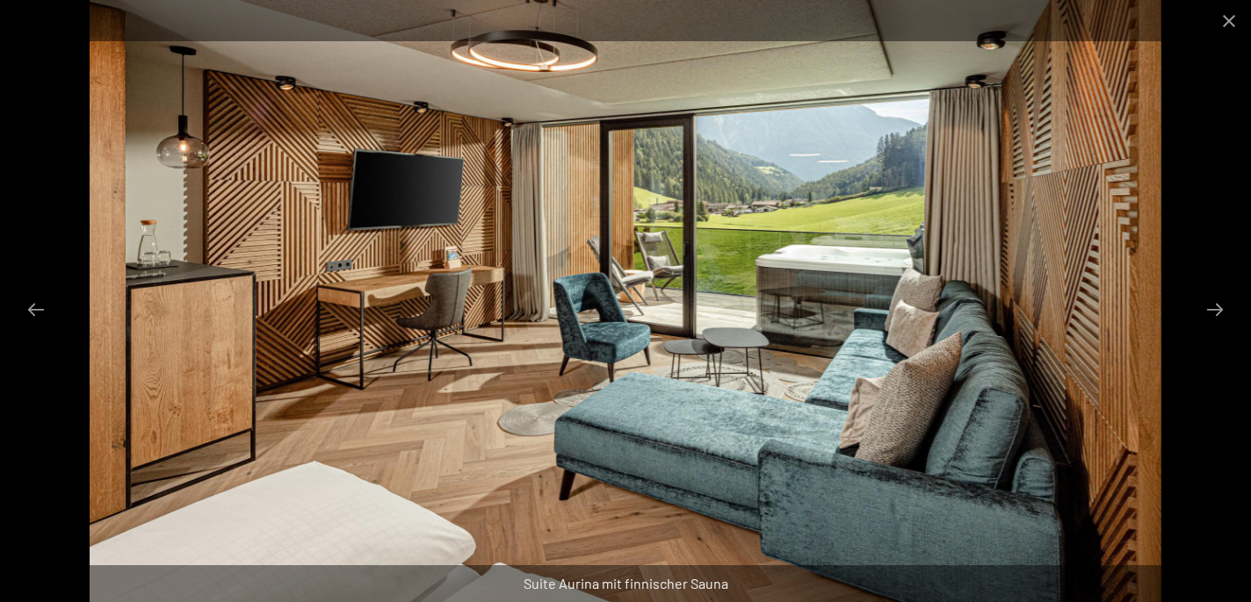
scroll to position [2223, 0]
click at [1227, 21] on button "Close gallery" at bounding box center [1229, 20] width 44 height 41
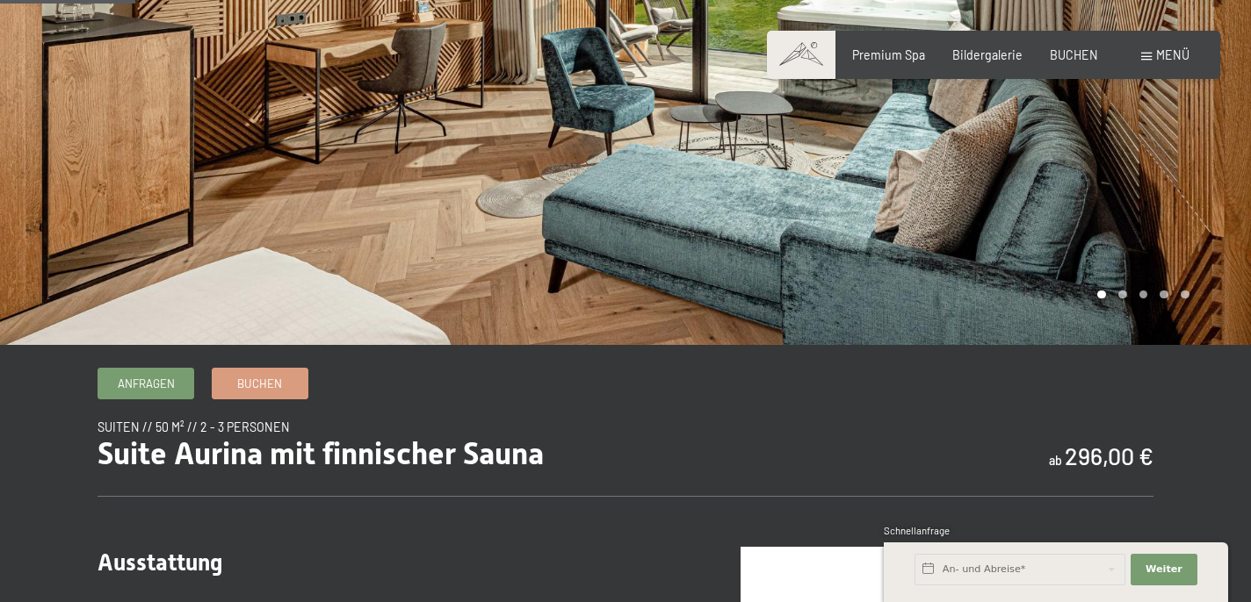
scroll to position [0, 0]
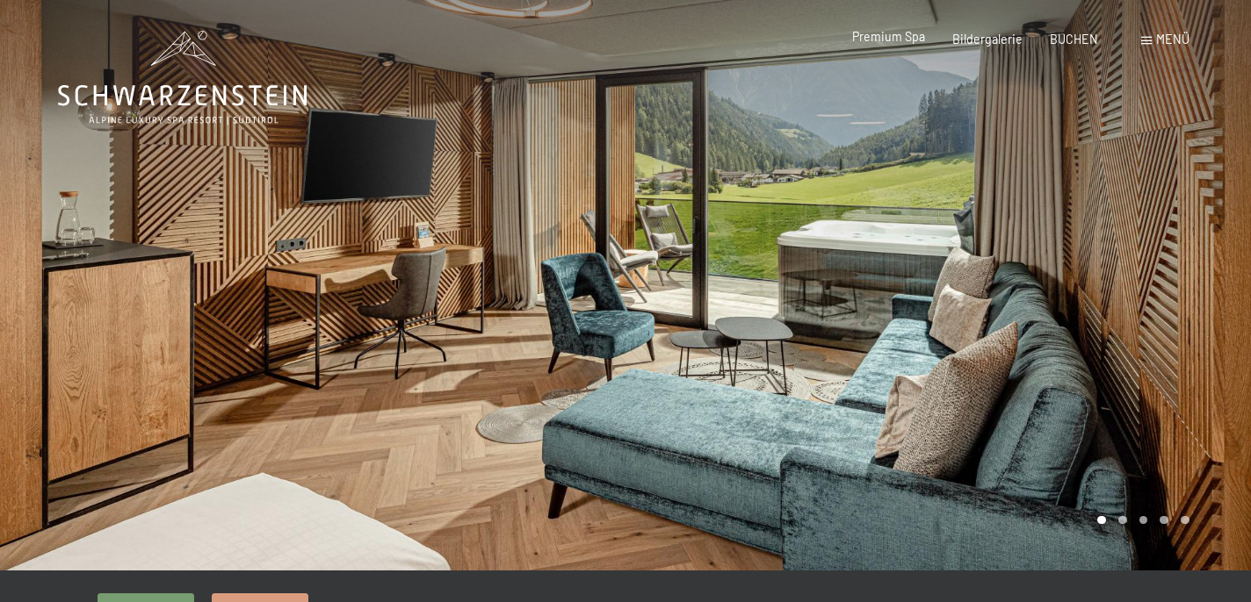
click at [911, 45] on div "Premium Spa" at bounding box center [888, 37] width 73 height 18
click at [891, 39] on span "Premium Spa" at bounding box center [888, 36] width 73 height 15
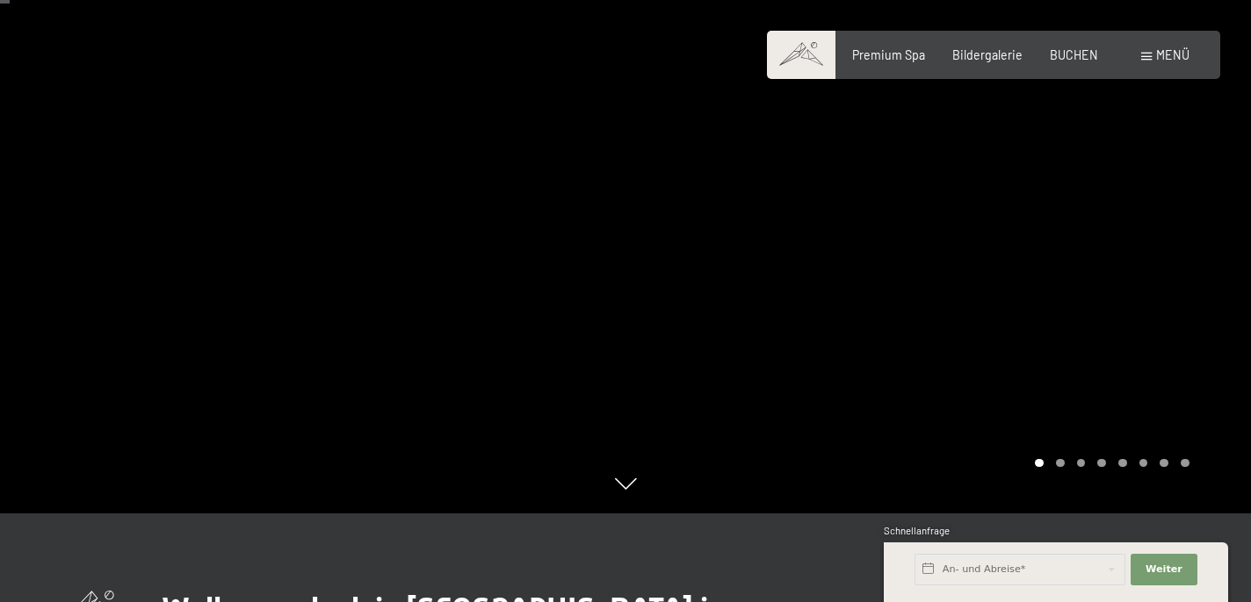
scroll to position [79, 0]
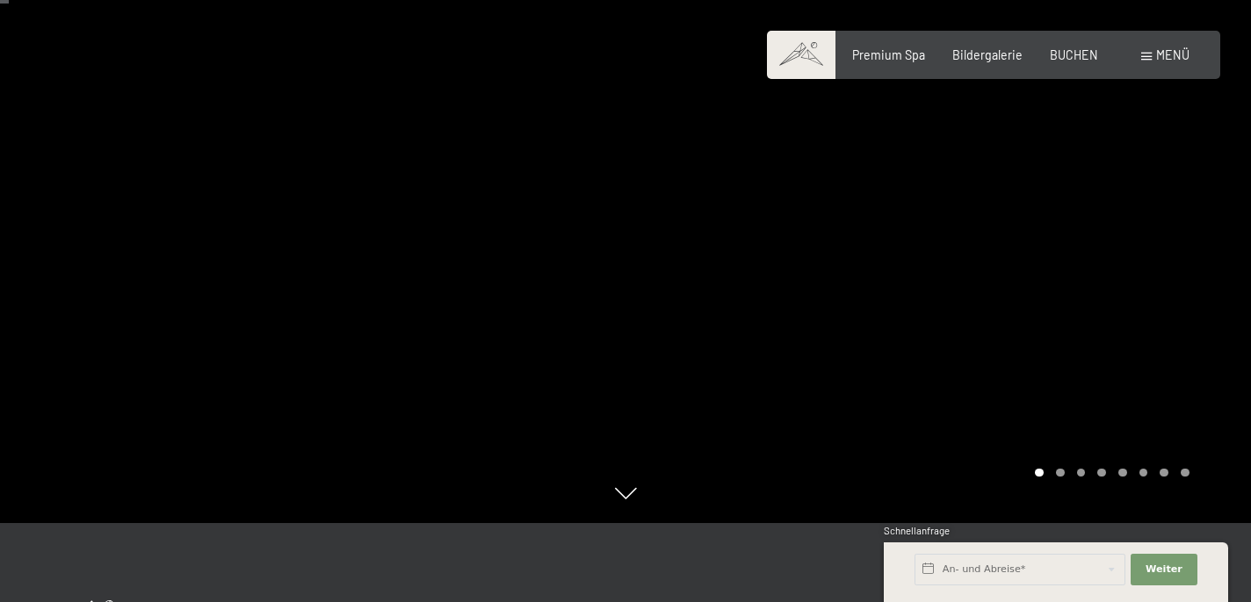
click at [1057, 475] on div "Carousel Page 2" at bounding box center [1060, 473] width 9 height 9
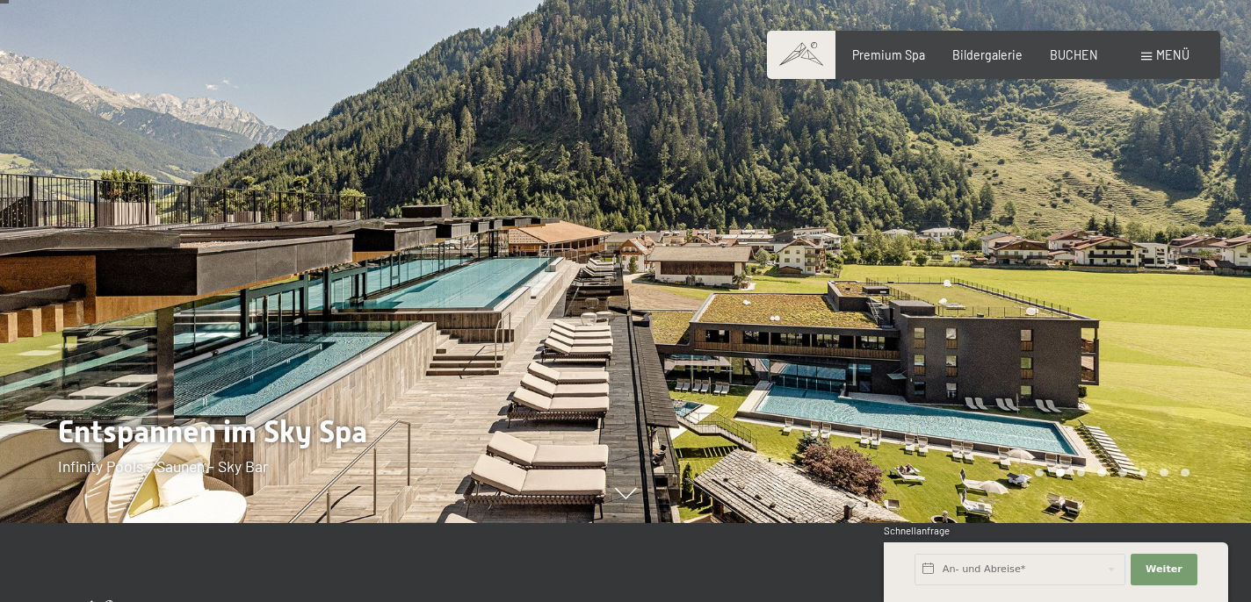
click at [1036, 473] on div "Carousel Page 1" at bounding box center [1039, 473] width 9 height 9
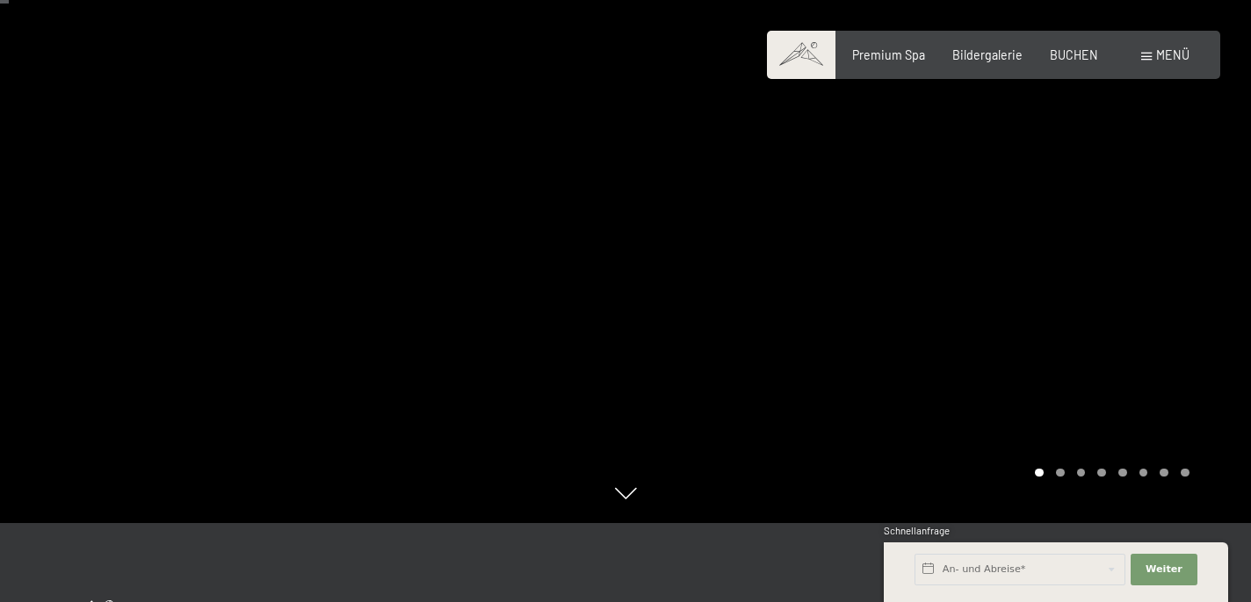
click at [1056, 476] on div "Carousel Pagination" at bounding box center [1108, 473] width 160 height 9
click at [1062, 474] on div "Carousel Page 2" at bounding box center [1060, 473] width 9 height 9
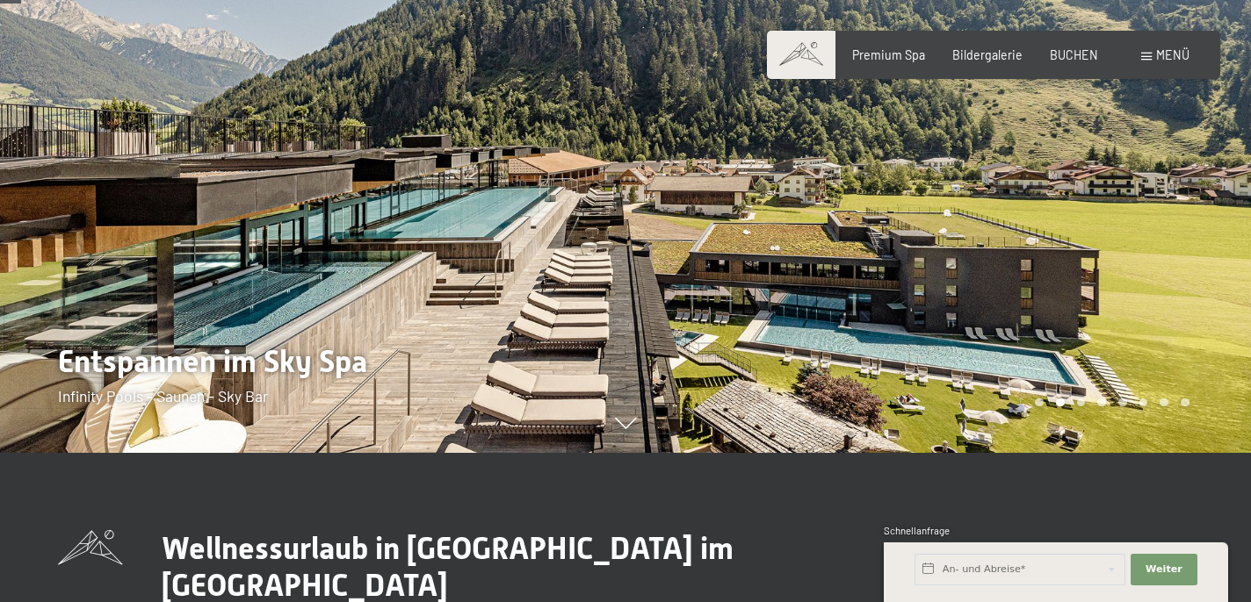
scroll to position [148, 0]
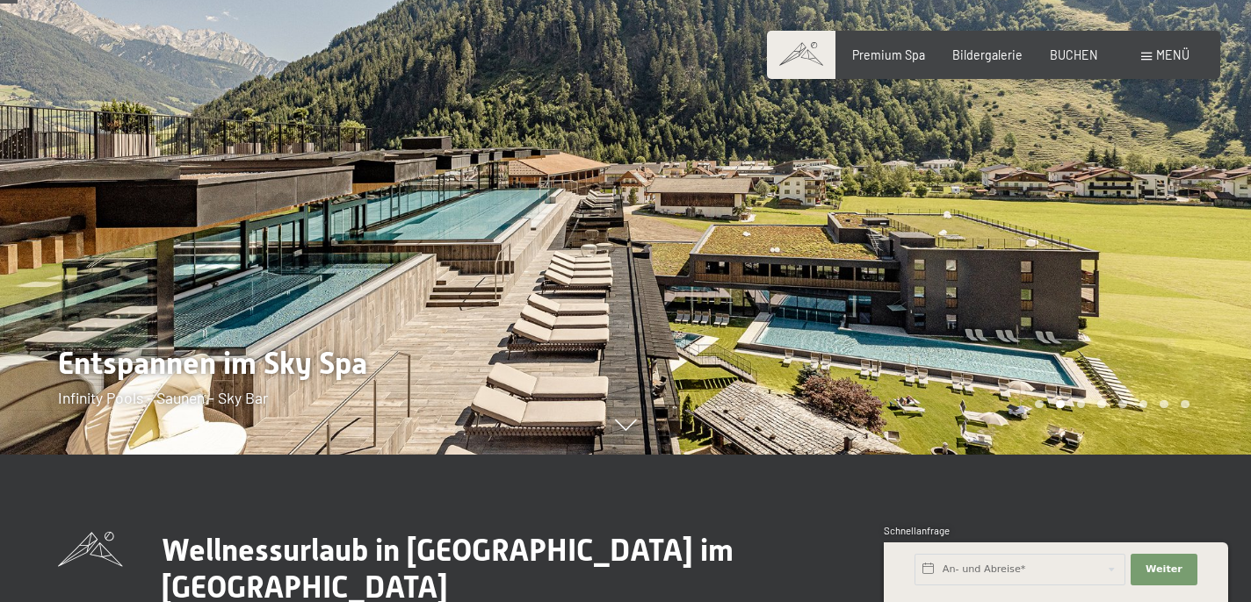
click at [1079, 408] on div "Carousel Page 3" at bounding box center [1081, 404] width 9 height 9
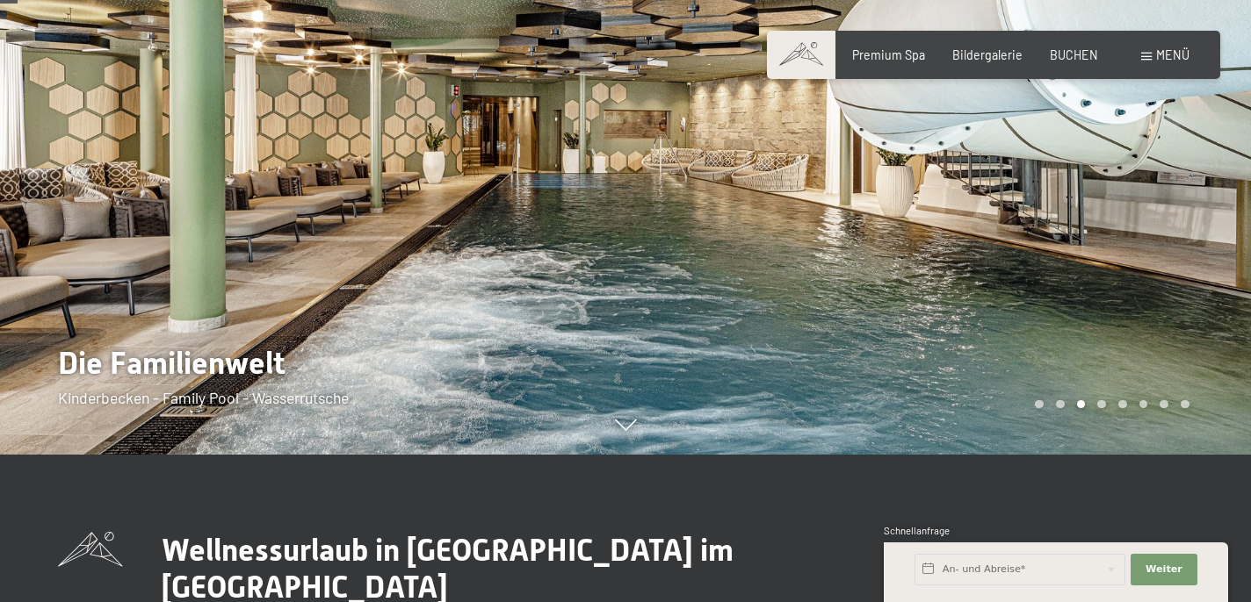
click at [1100, 406] on div "Carousel Page 4" at bounding box center [1101, 404] width 9 height 9
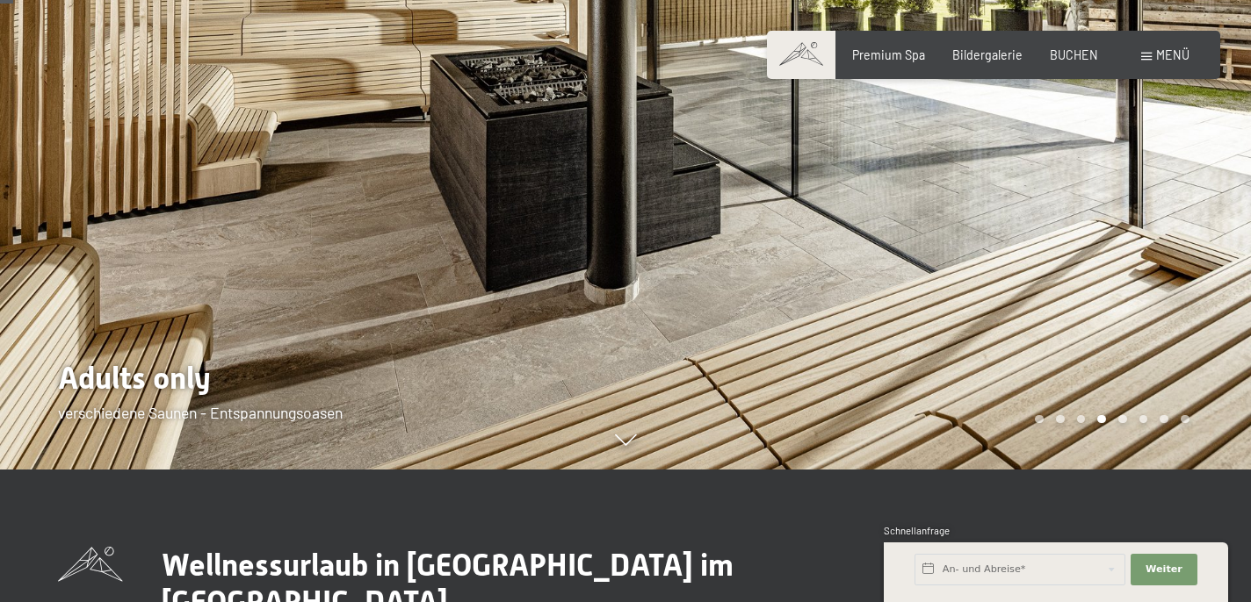
scroll to position [134, 0]
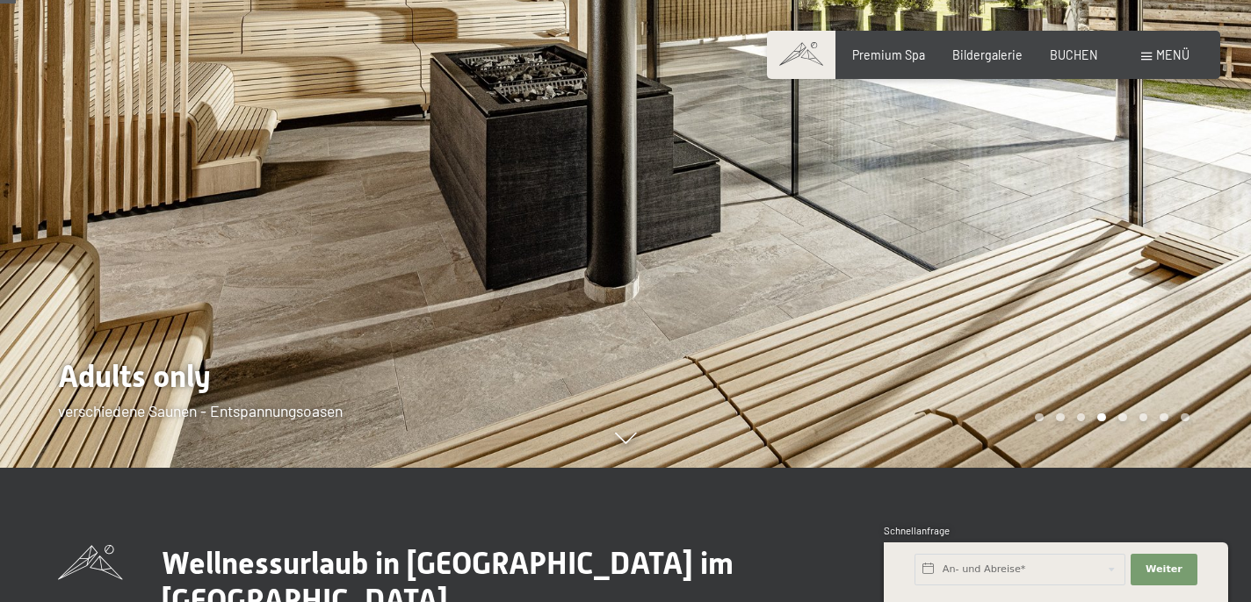
click at [1120, 420] on div "Carousel Page 5" at bounding box center [1122, 418] width 9 height 9
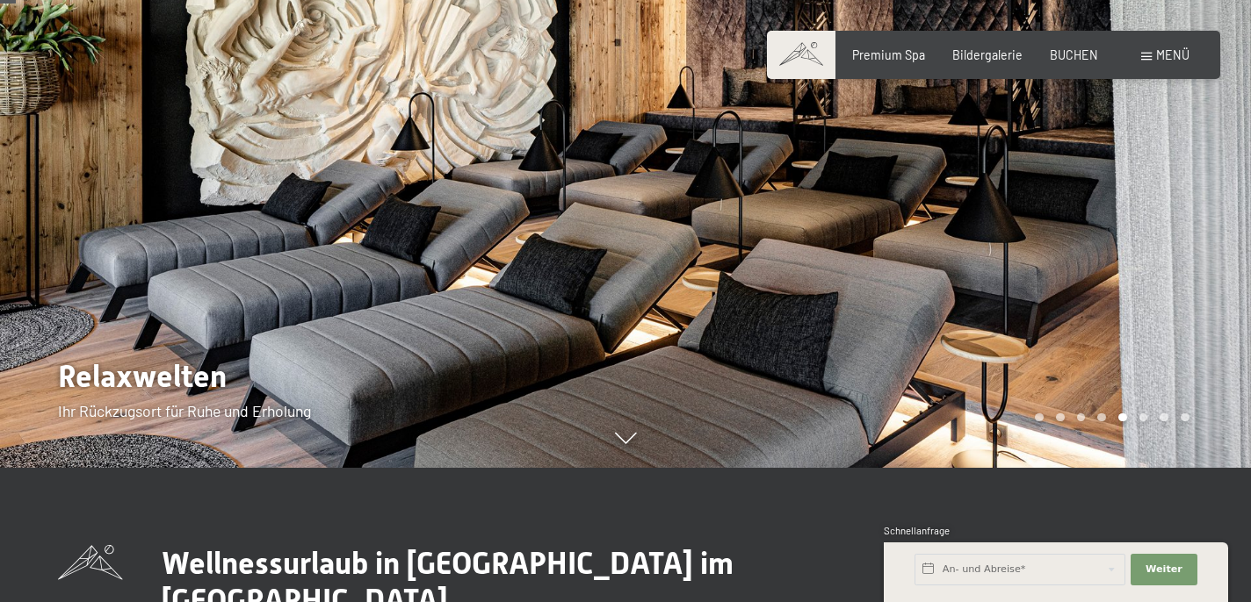
click at [1143, 416] on div "Carousel Page 6" at bounding box center [1143, 418] width 9 height 9
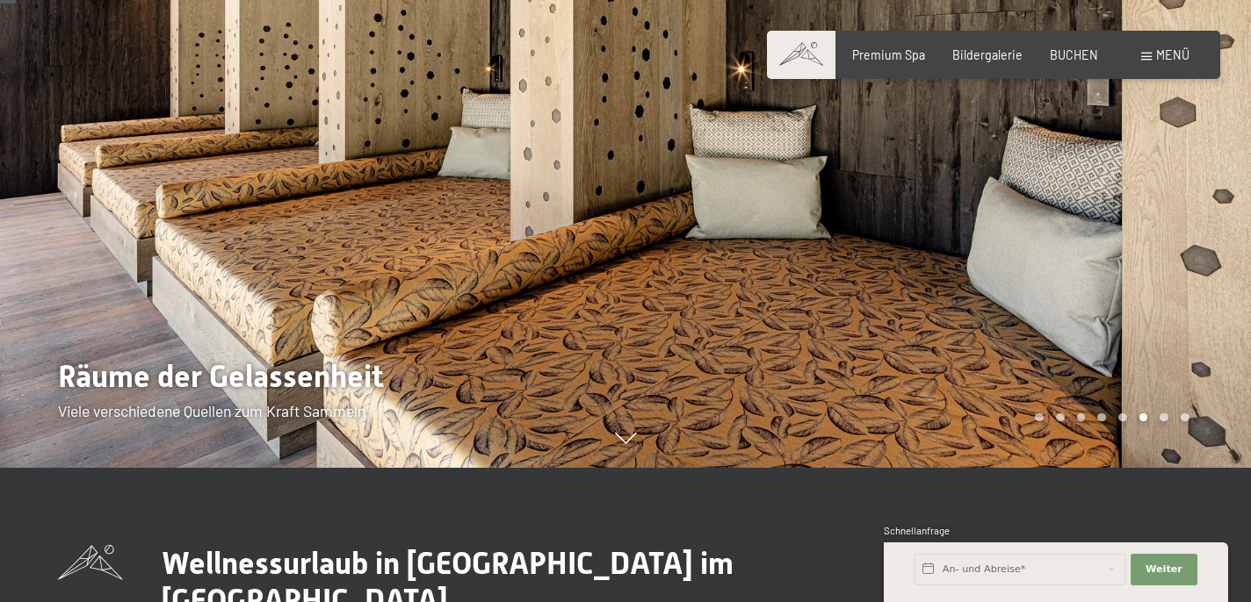
click at [1165, 420] on div "Carousel Page 7" at bounding box center [1163, 418] width 9 height 9
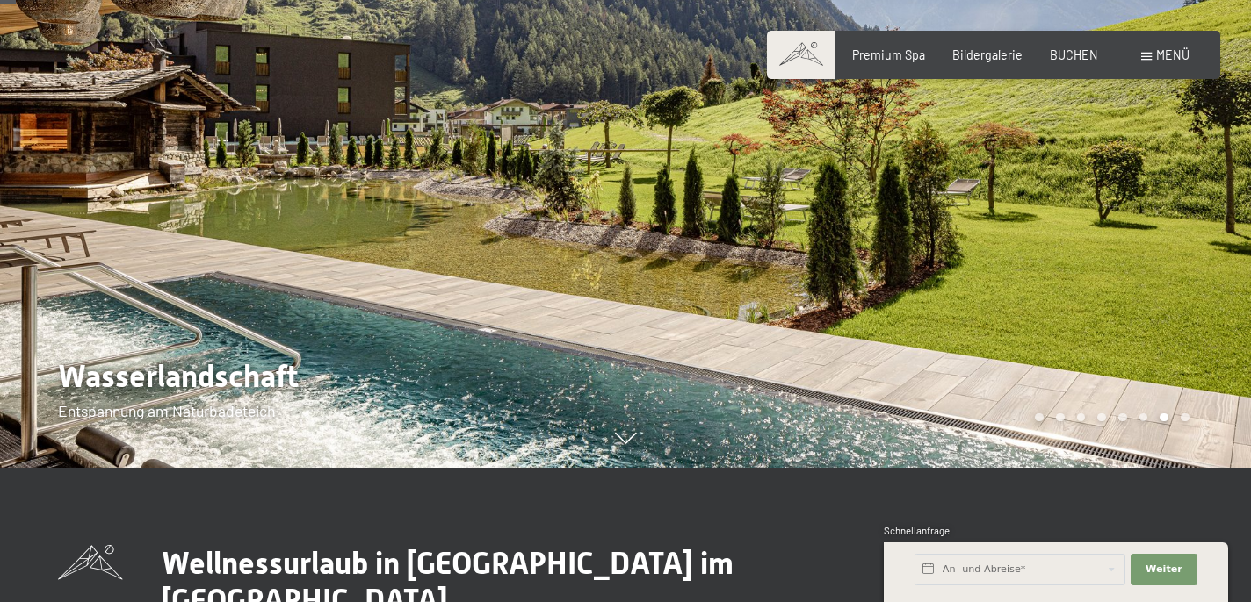
click at [1184, 415] on div "Carousel Page 8" at bounding box center [1184, 418] width 9 height 9
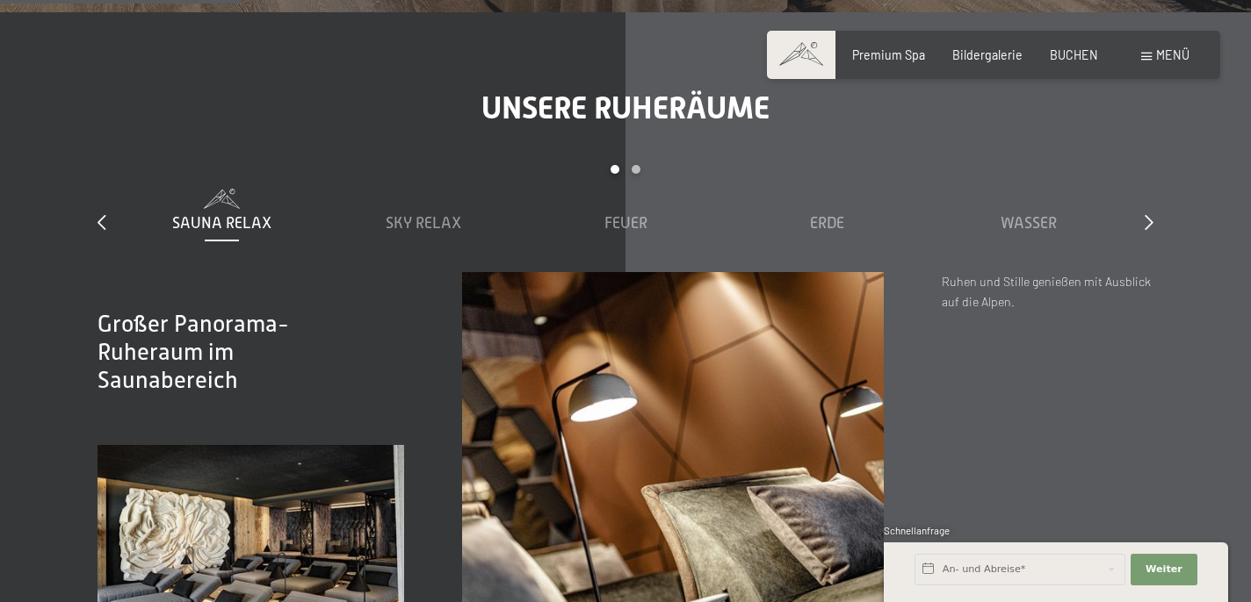
scroll to position [2083, 0]
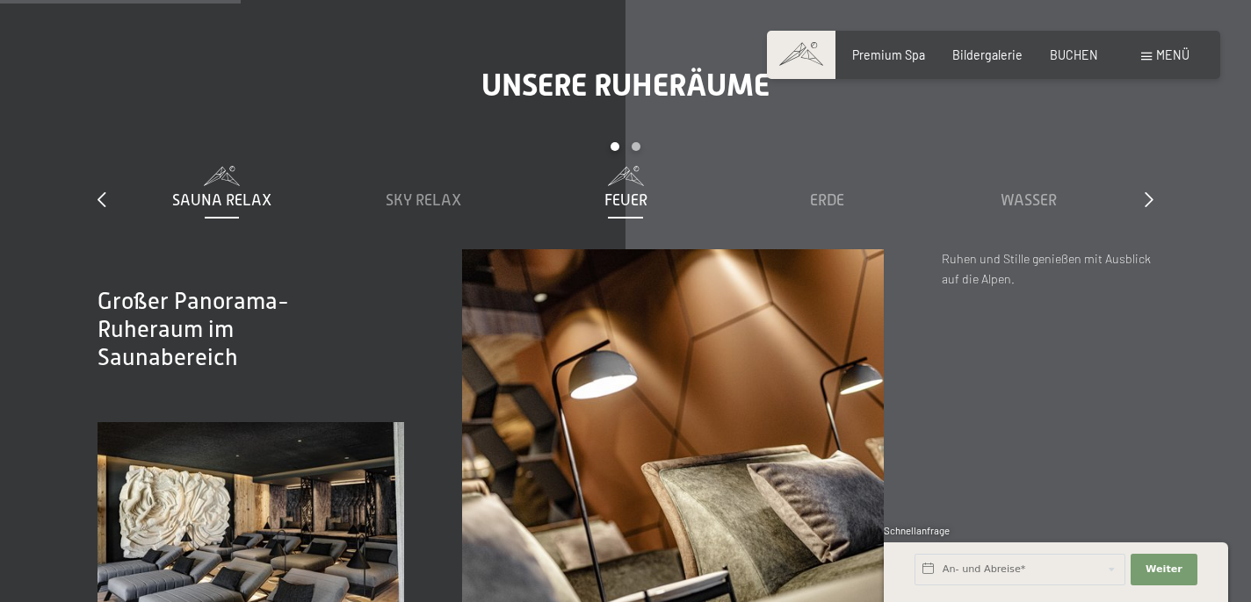
click at [628, 191] on span "Feuer" at bounding box center [625, 200] width 43 height 18
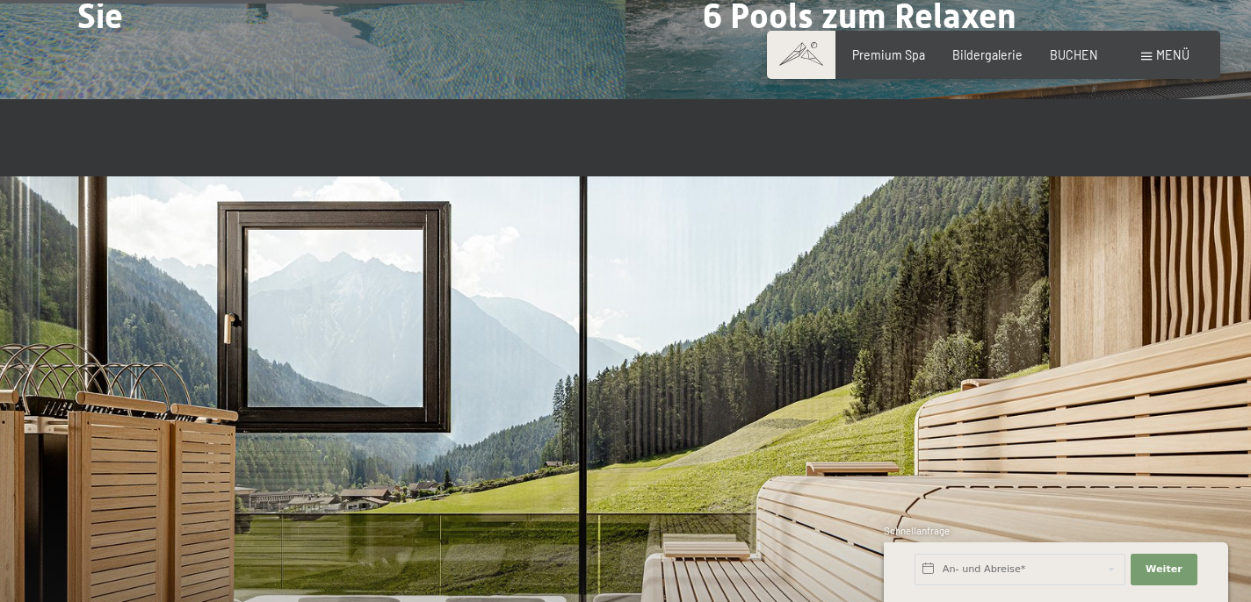
scroll to position [4014, 0]
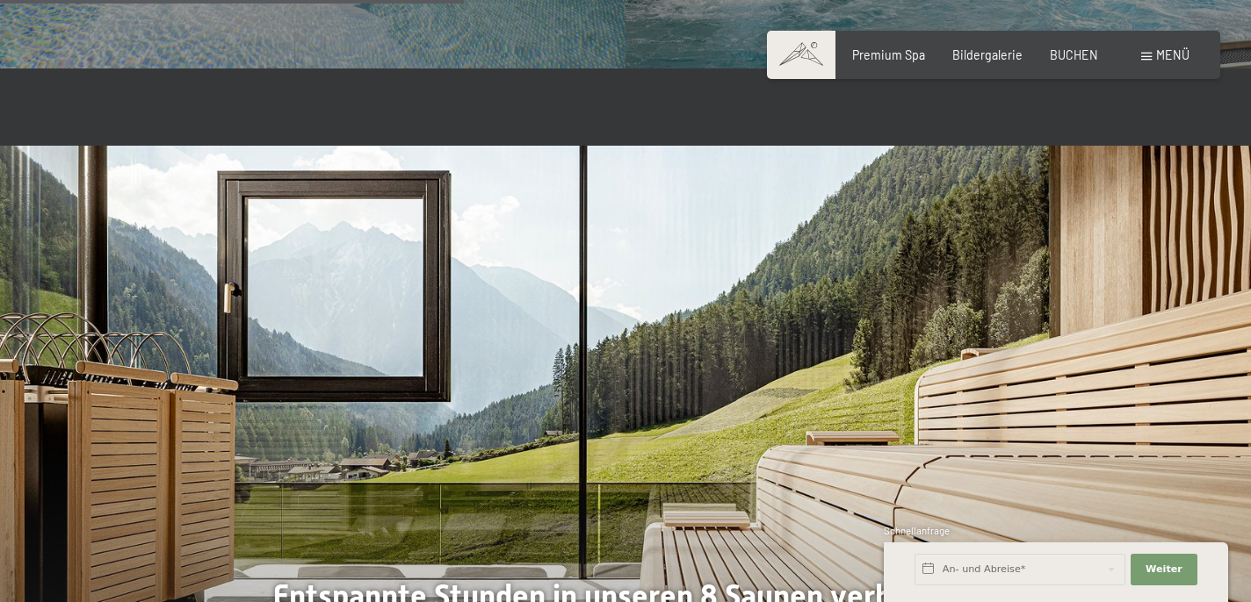
click at [1150, 62] on div "Menü" at bounding box center [1165, 56] width 48 height 18
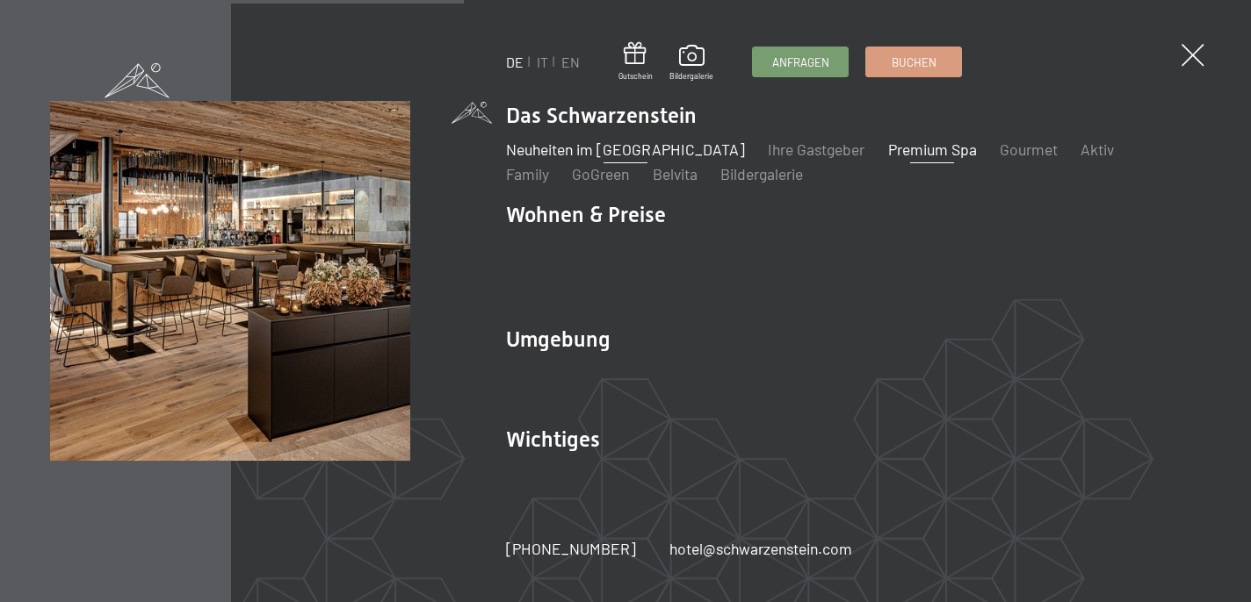
click at [566, 159] on link "Neuheiten im [GEOGRAPHIC_DATA]" at bounding box center [625, 149] width 239 height 19
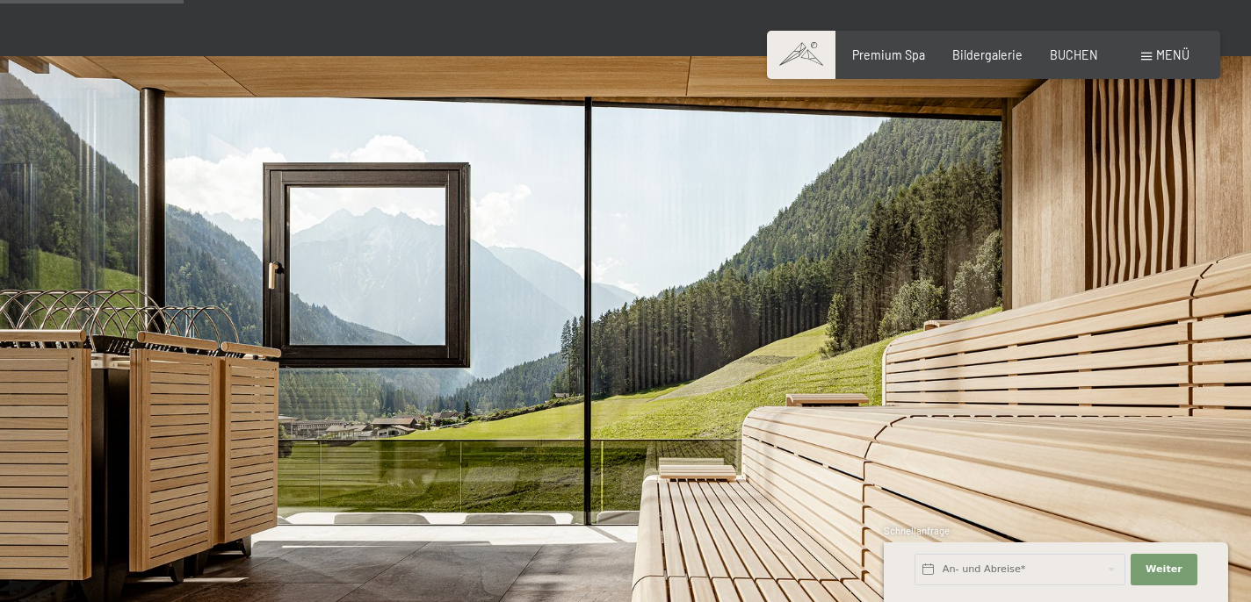
scroll to position [884, 0]
